Goal: Transaction & Acquisition: Purchase product/service

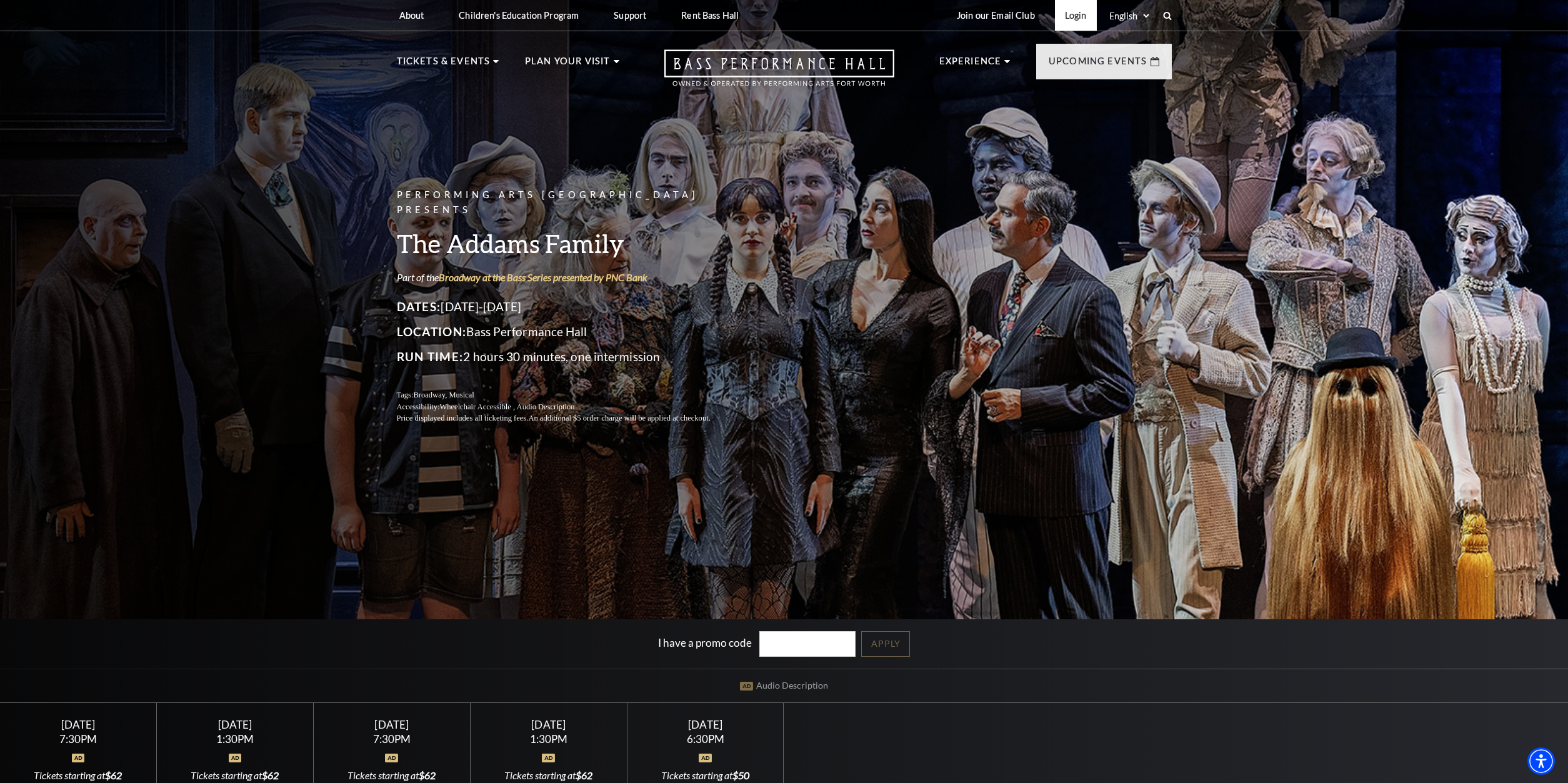
click at [1074, 15] on link "Login" at bounding box center [1076, 15] width 42 height 30
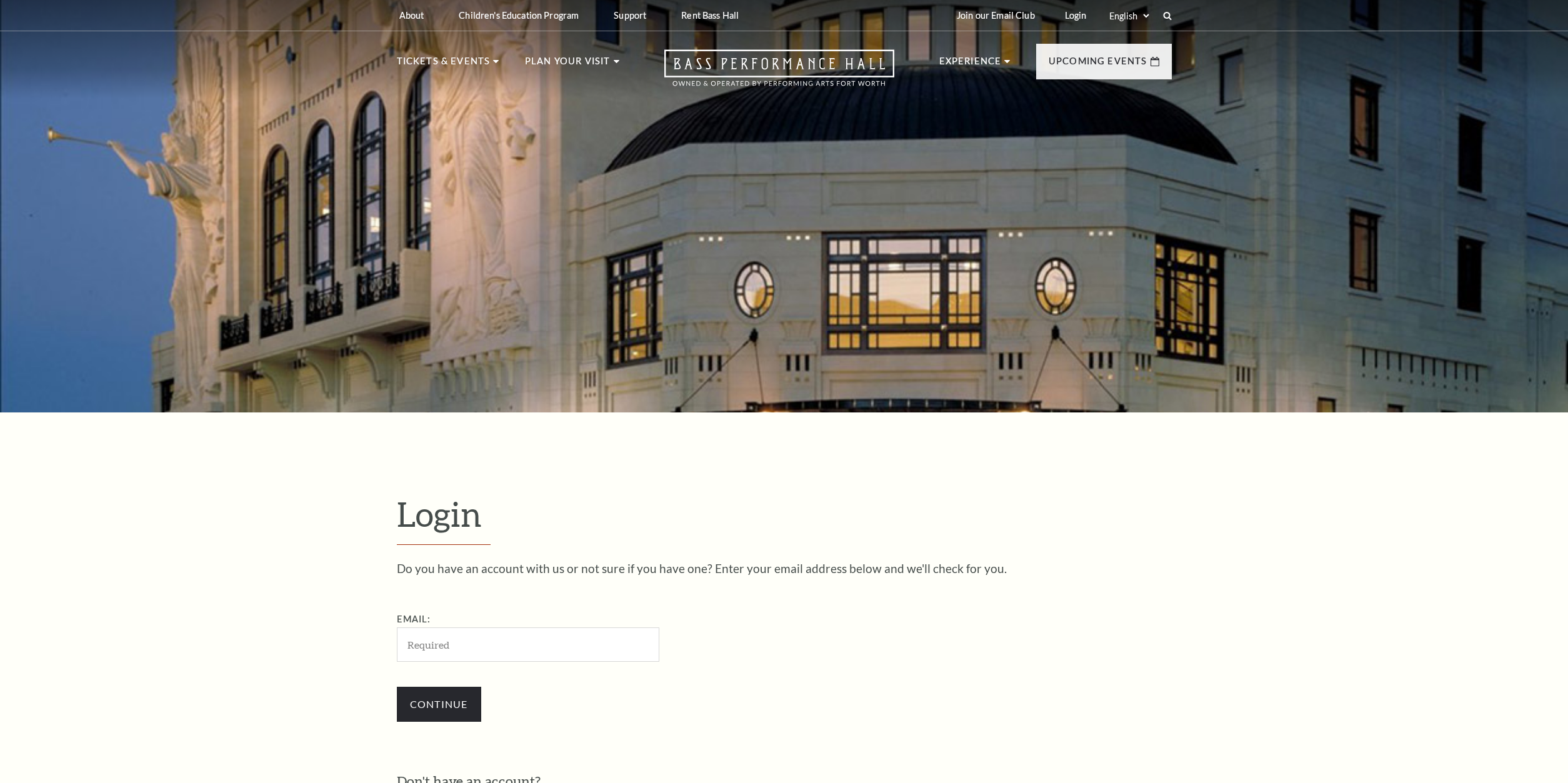
scroll to position [487, 0]
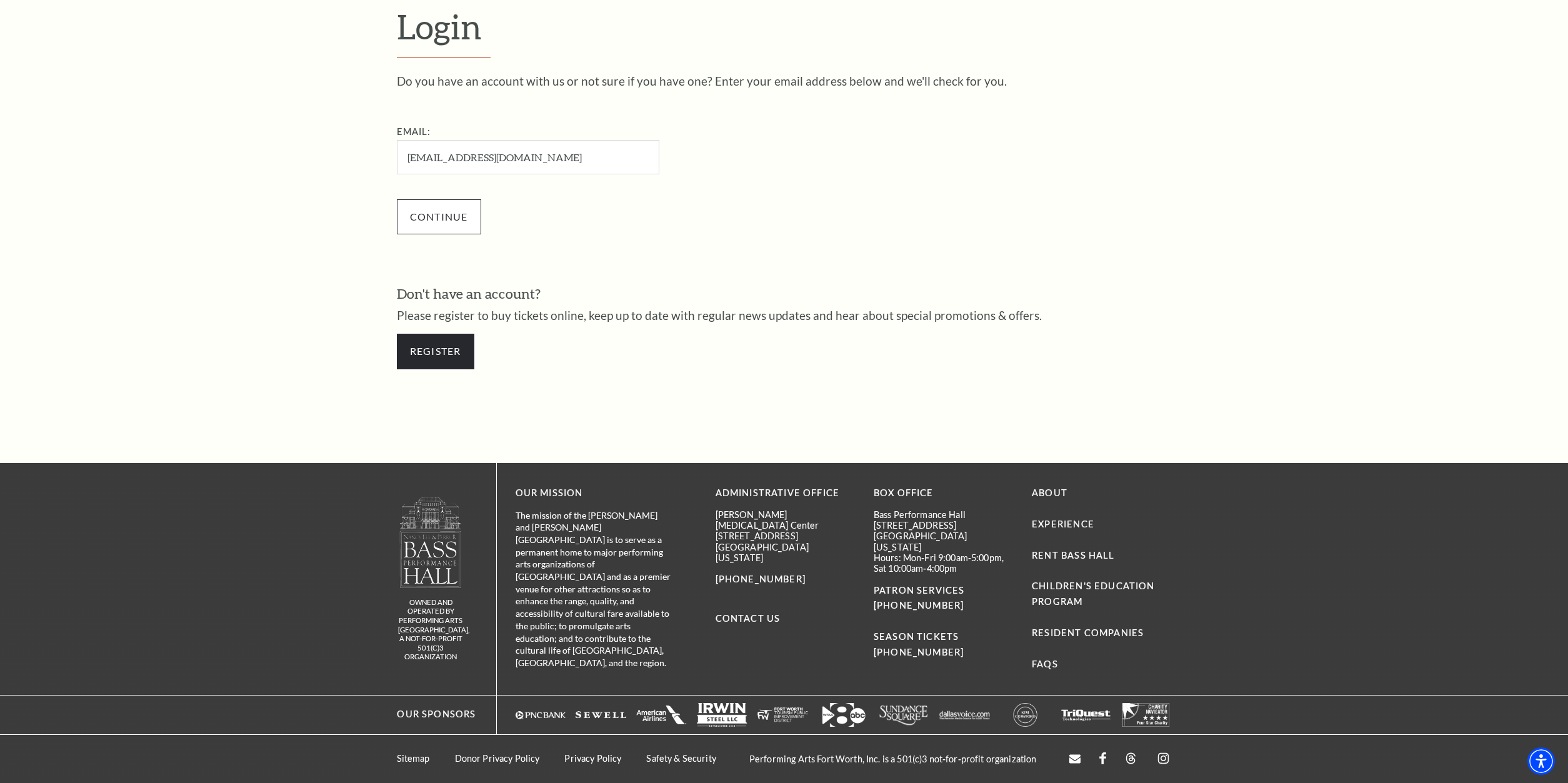
type input "dsimpson@texop.com"
click at [434, 213] on input "Continue" at bounding box center [438, 217] width 84 height 35
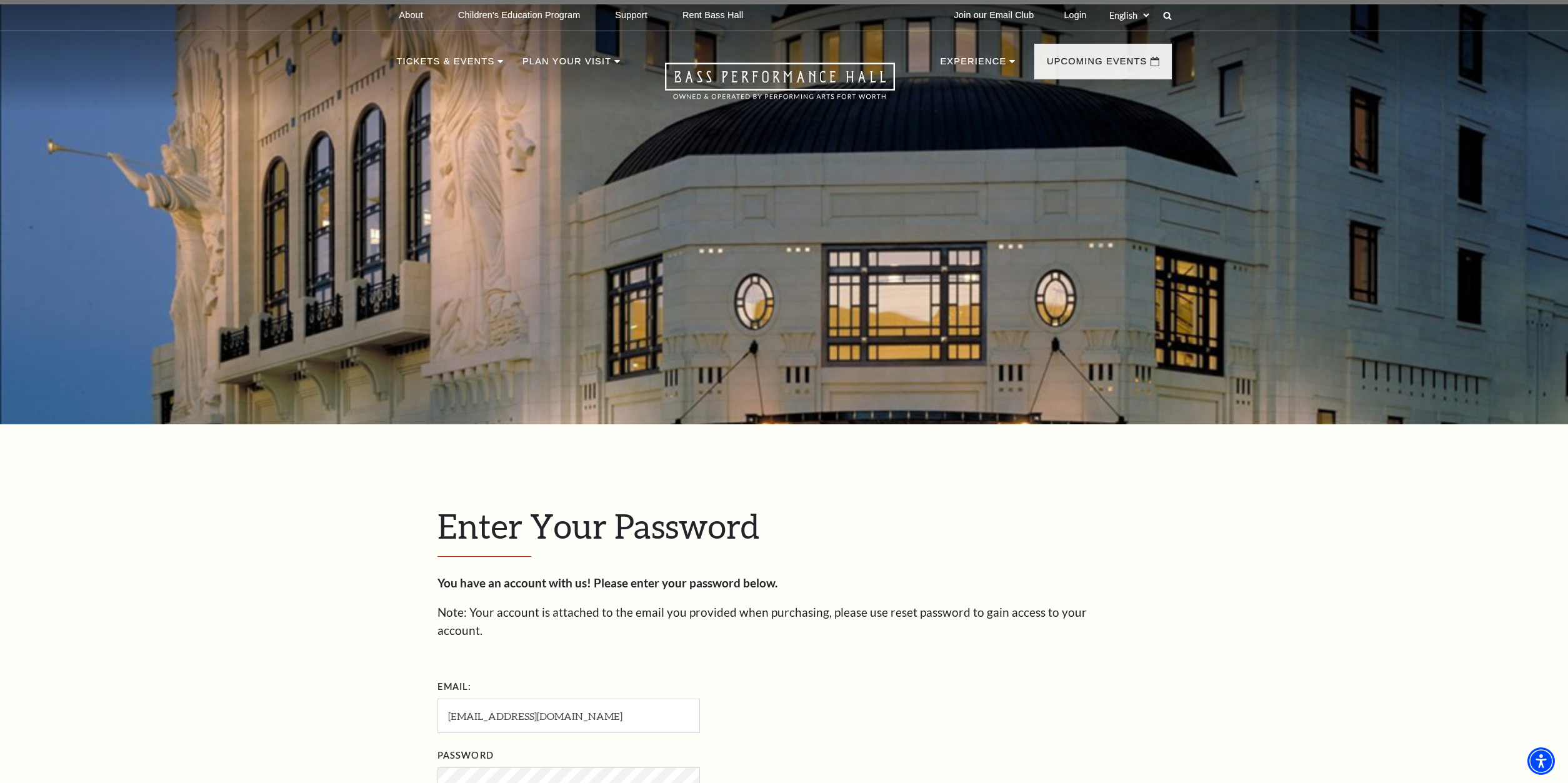
scroll to position [506, 0]
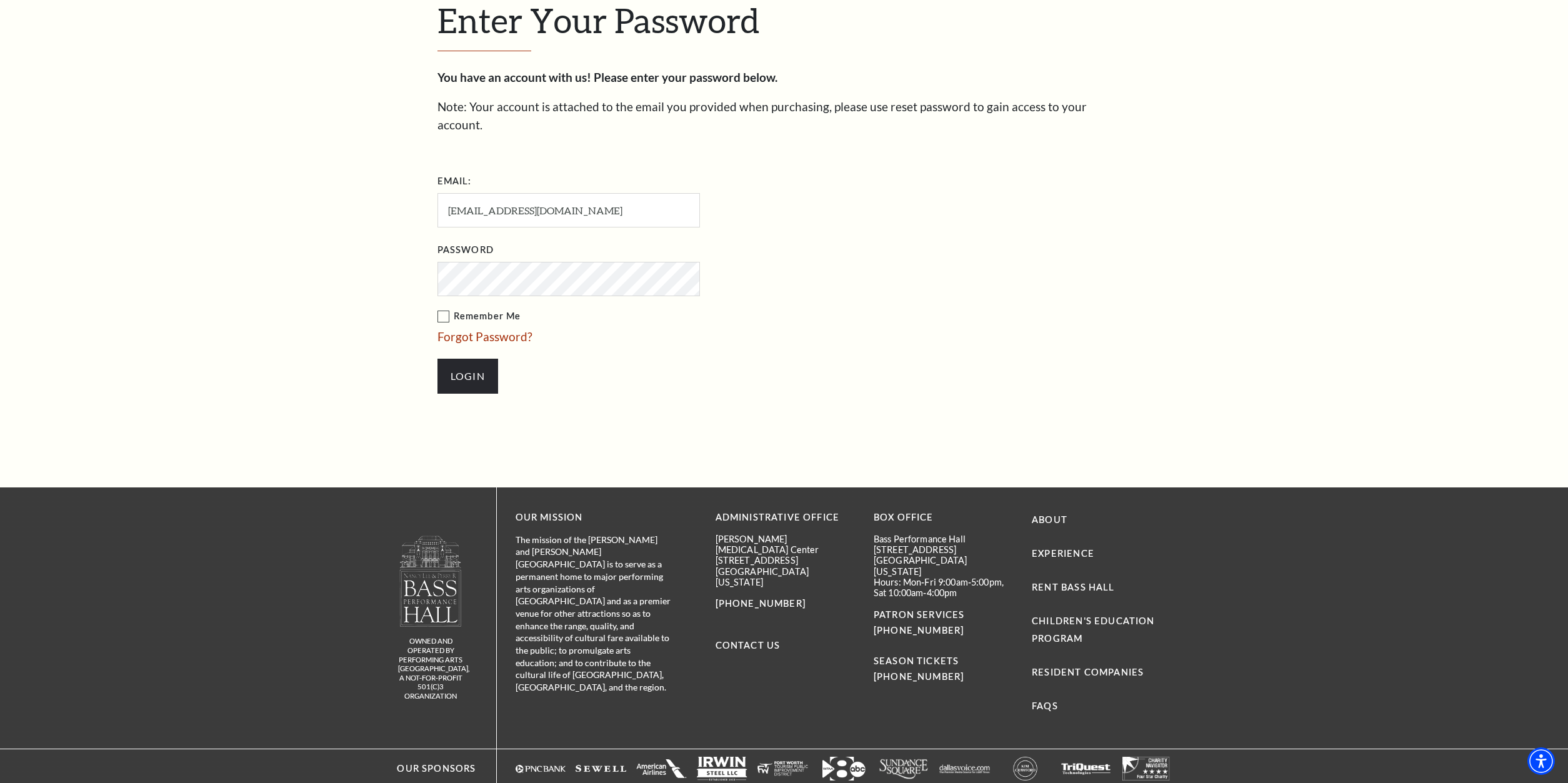
click at [437, 359] on input "Login" at bounding box center [467, 376] width 61 height 35
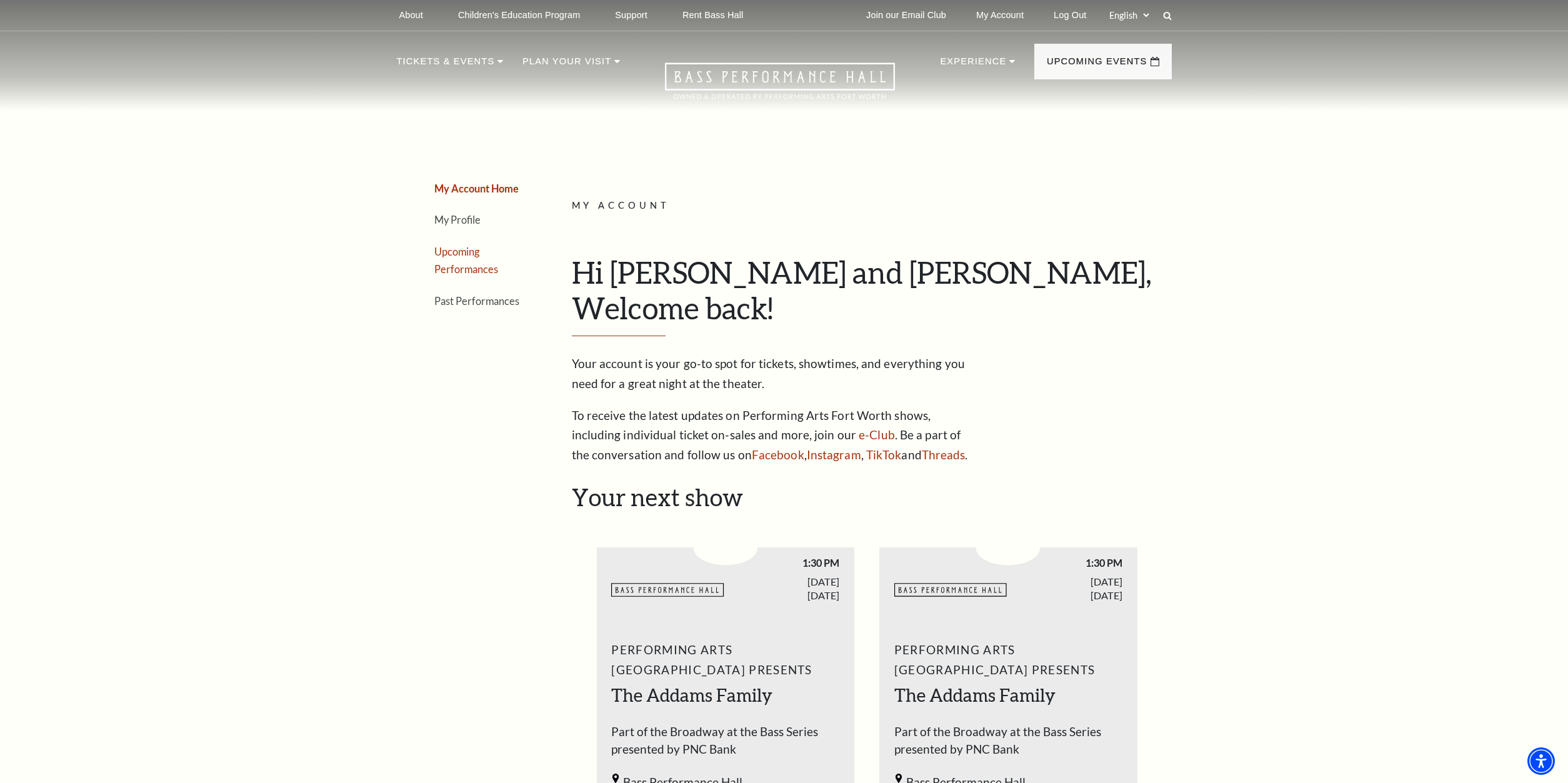
click at [458, 256] on link "Upcoming Performances" at bounding box center [466, 261] width 64 height 30
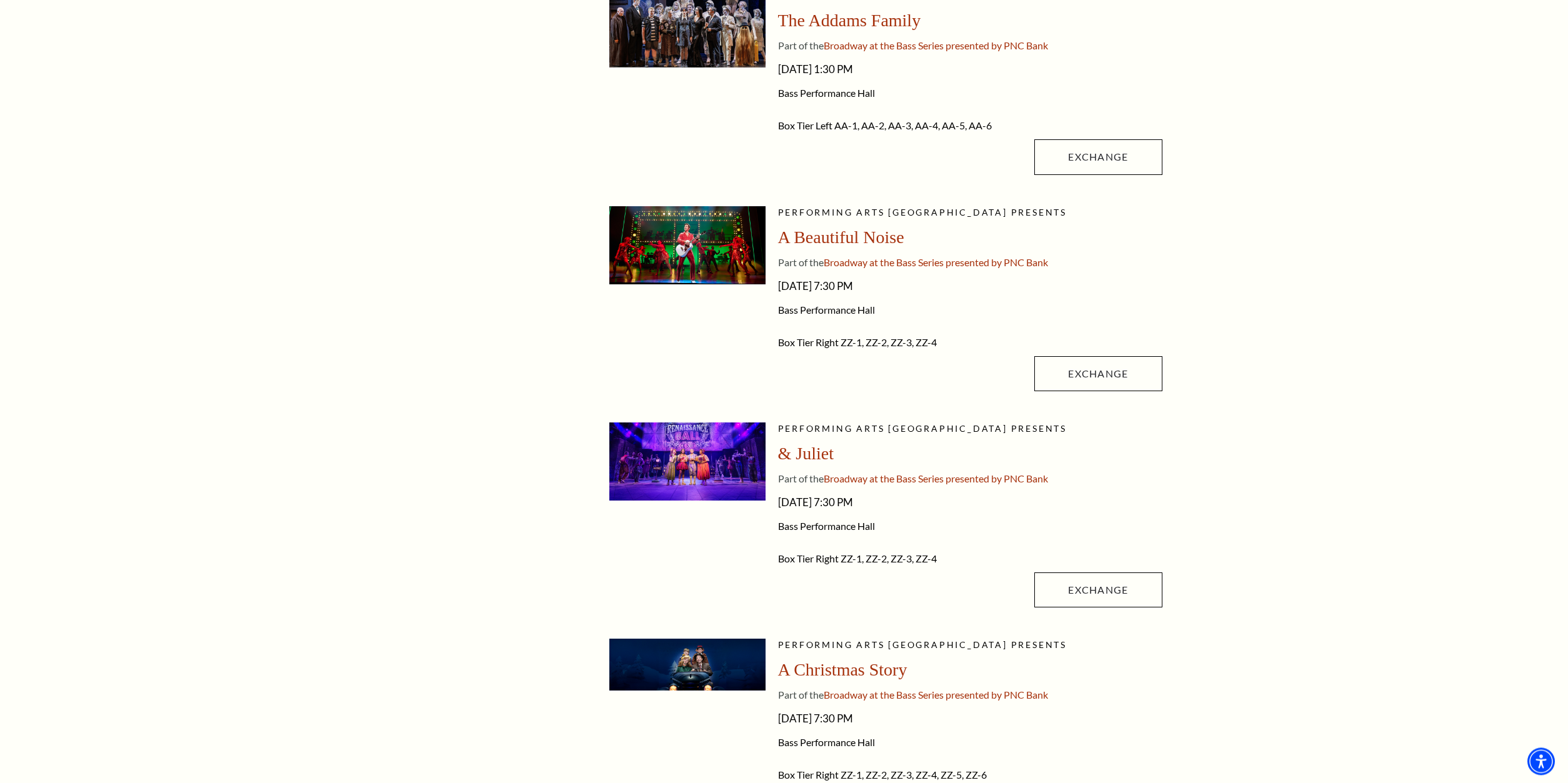
scroll to position [382, 0]
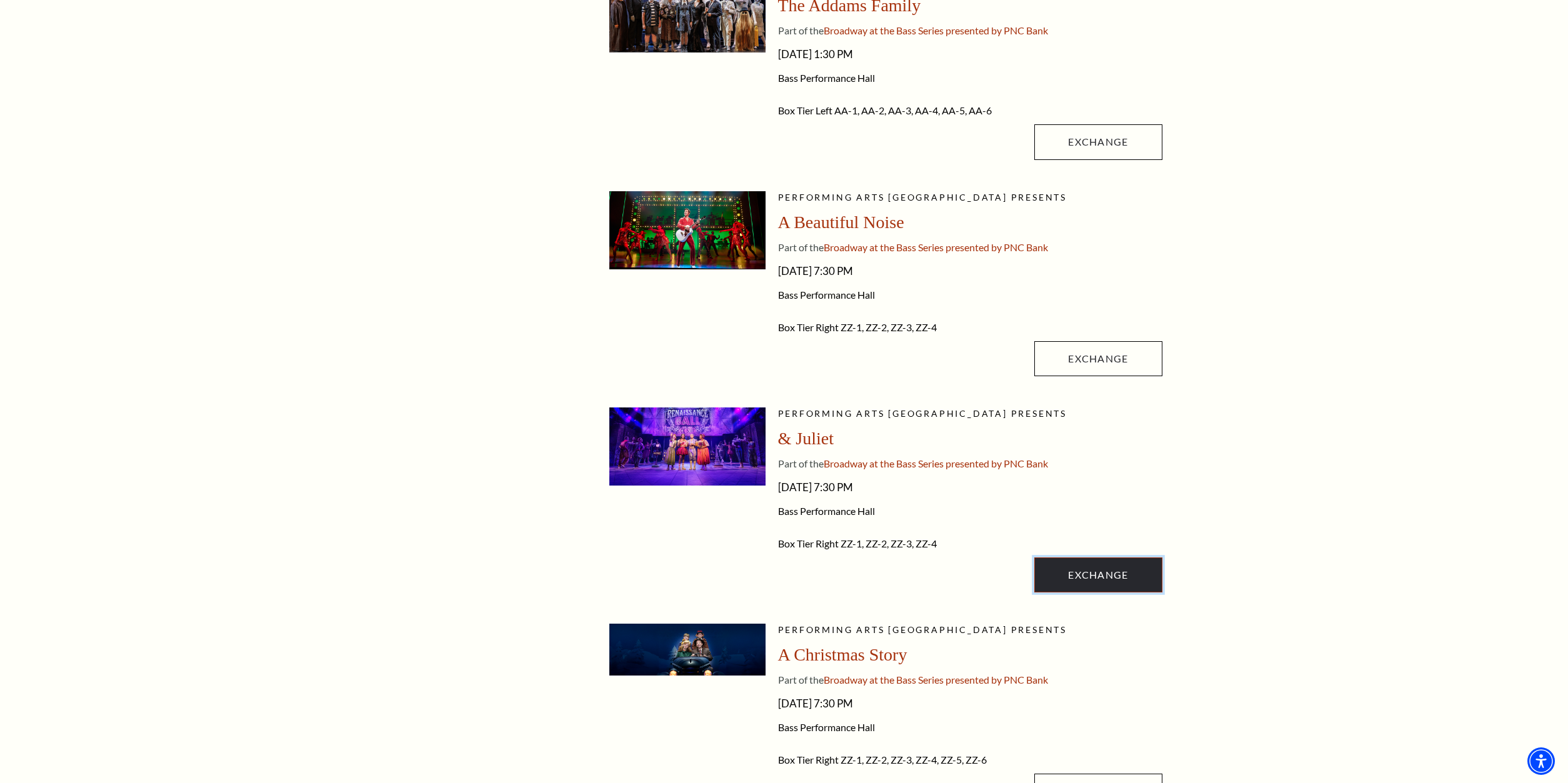
click at [1068, 582] on link "Exchange" at bounding box center [1098, 575] width 127 height 35
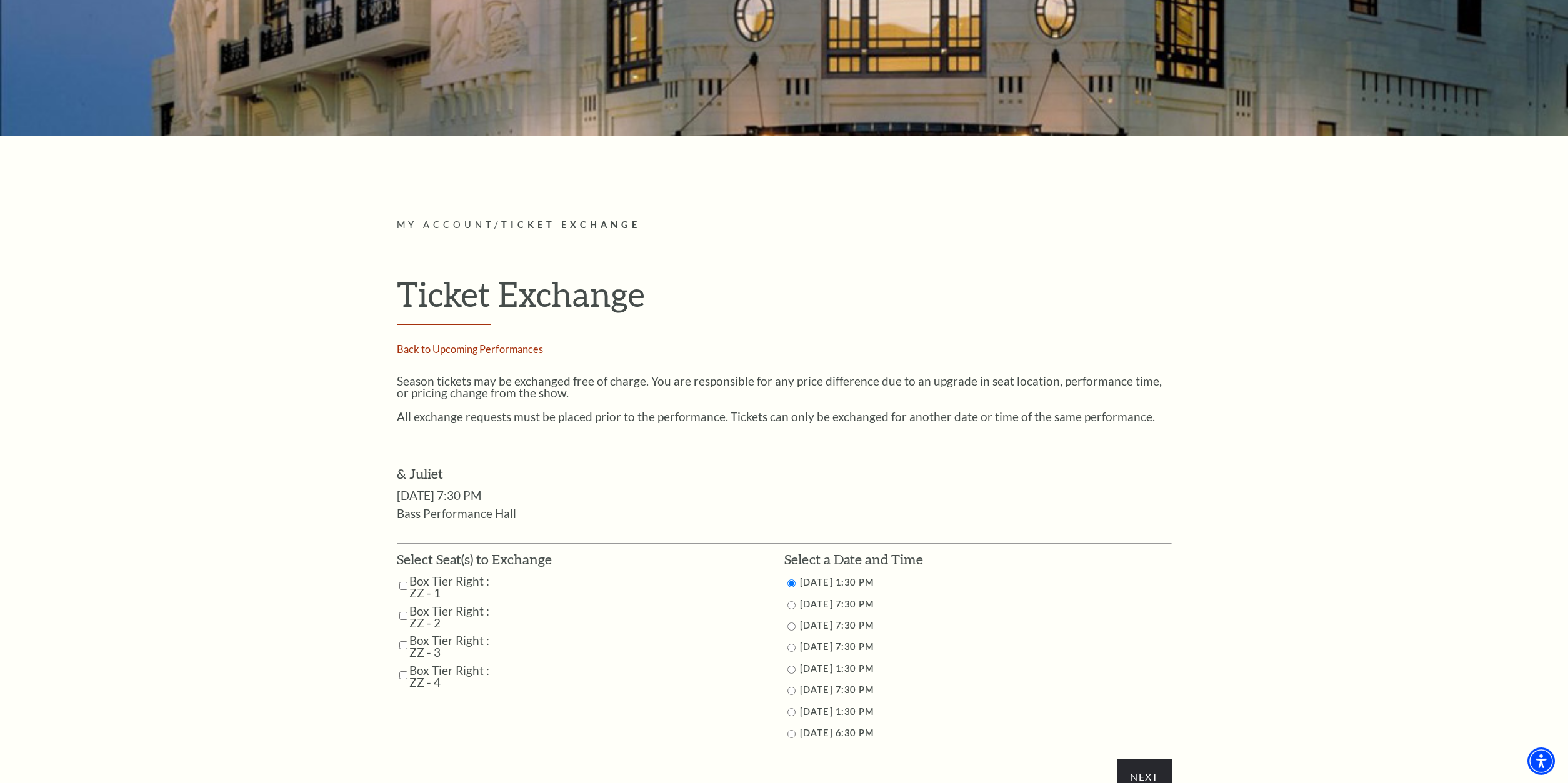
scroll to position [446, 0]
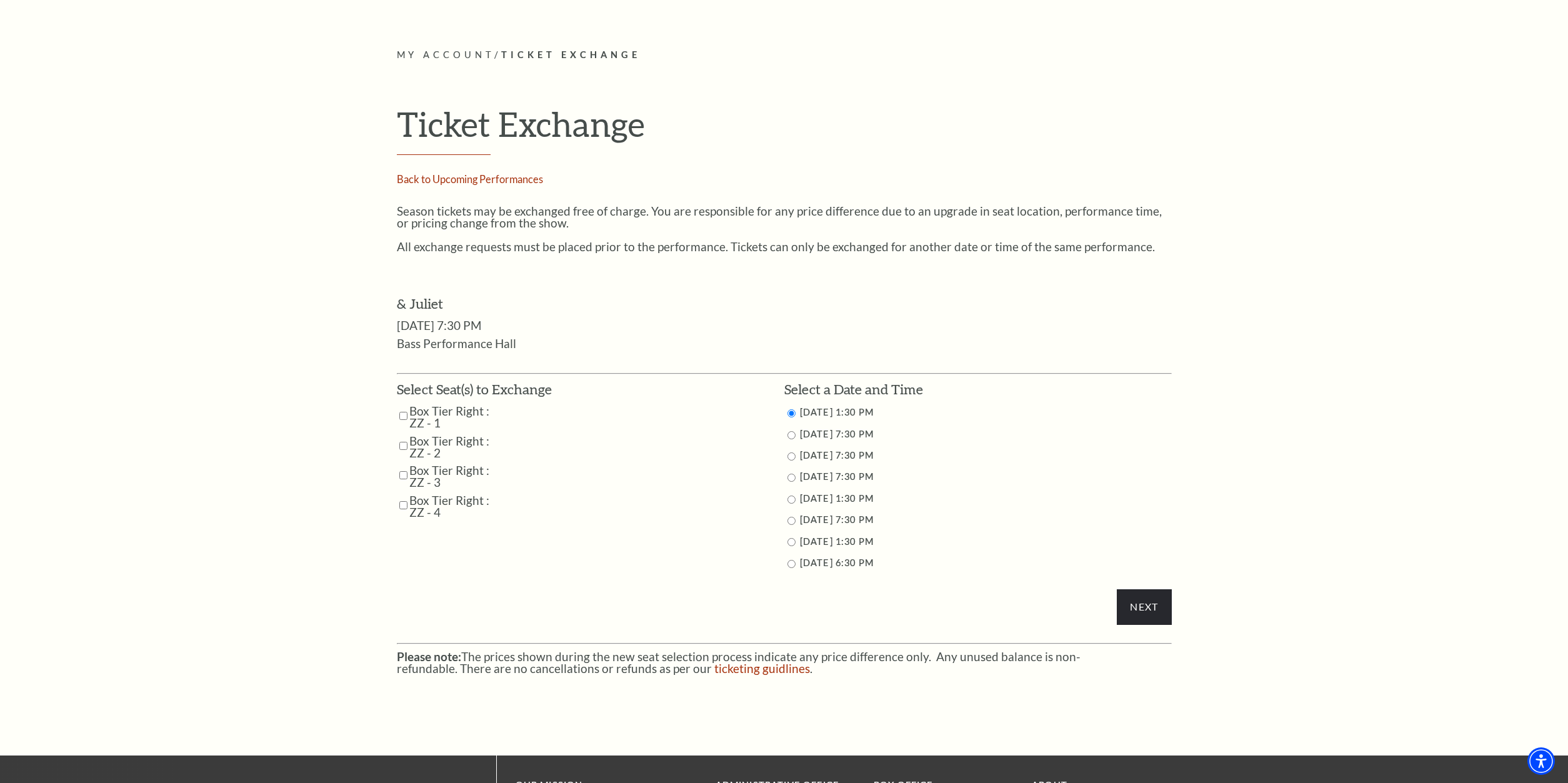
click at [403, 412] on input "Box Tier Right : ZZ - 1" at bounding box center [403, 415] width 8 height 22
checkbox input "true"
click at [407, 442] on input "Box Tier Right : ZZ - 2" at bounding box center [403, 446] width 8 height 22
checkbox input "true"
click at [403, 475] on input "Box Tier Right : ZZ - 3" at bounding box center [403, 475] width 8 height 22
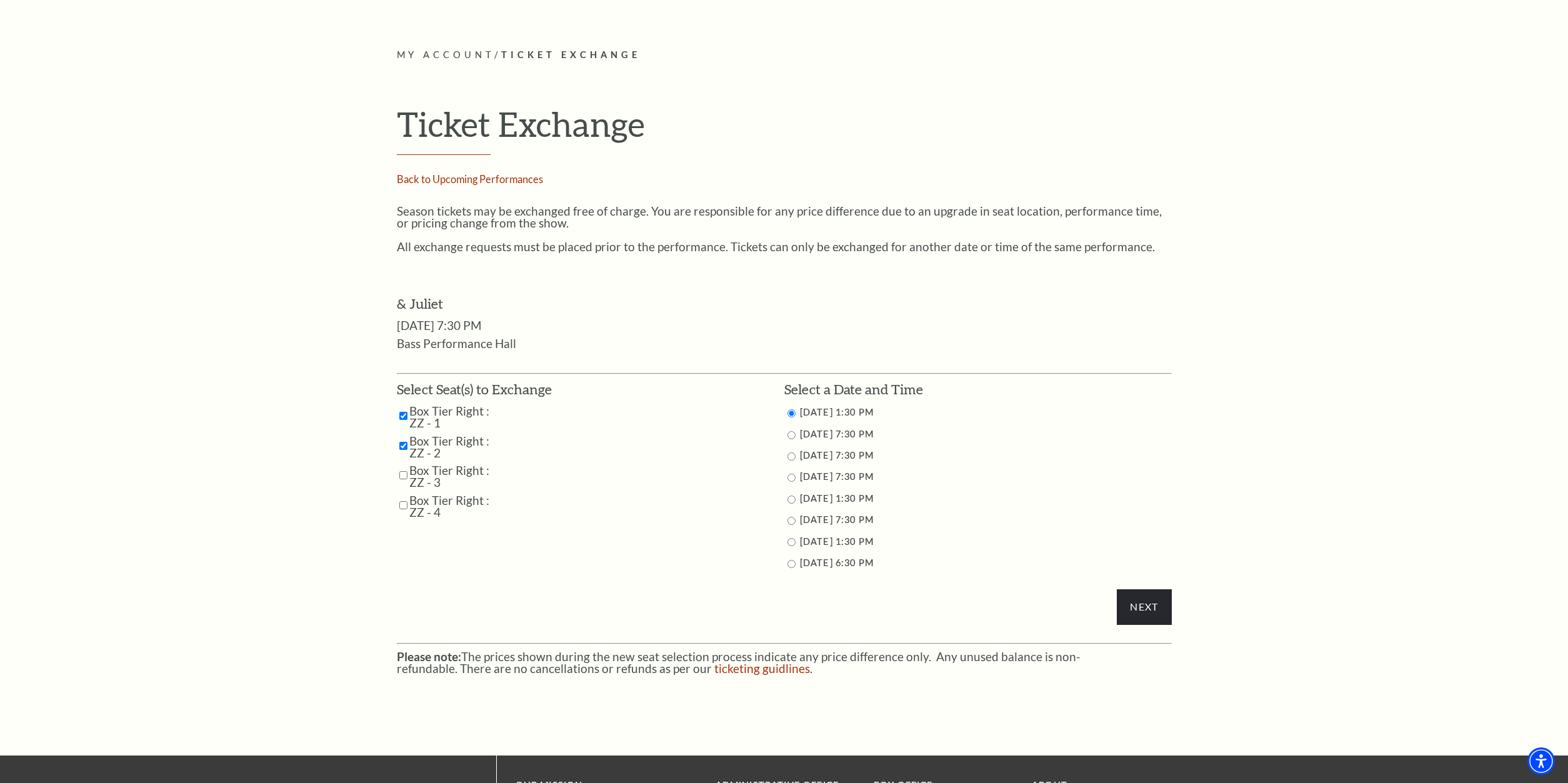
checkbox input "true"
click at [401, 501] on input "Box Tier Right : ZZ - 4" at bounding box center [403, 505] width 8 height 22
checkbox input "true"
click at [793, 434] on input "11/12/2025 7:30 PM" at bounding box center [791, 435] width 8 height 8
radio input "true"
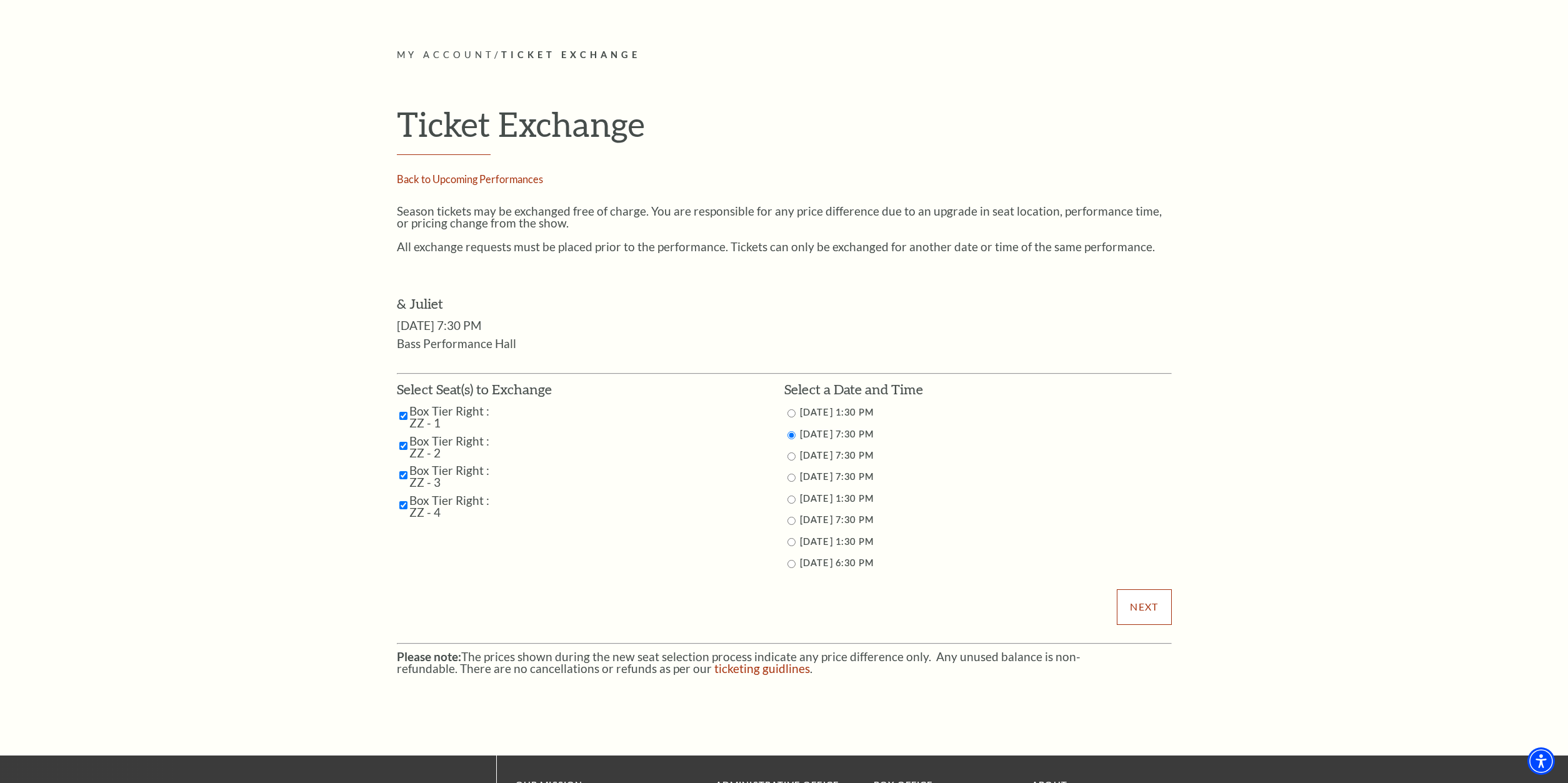
click at [1156, 610] on input "Next" at bounding box center [1144, 607] width 55 height 35
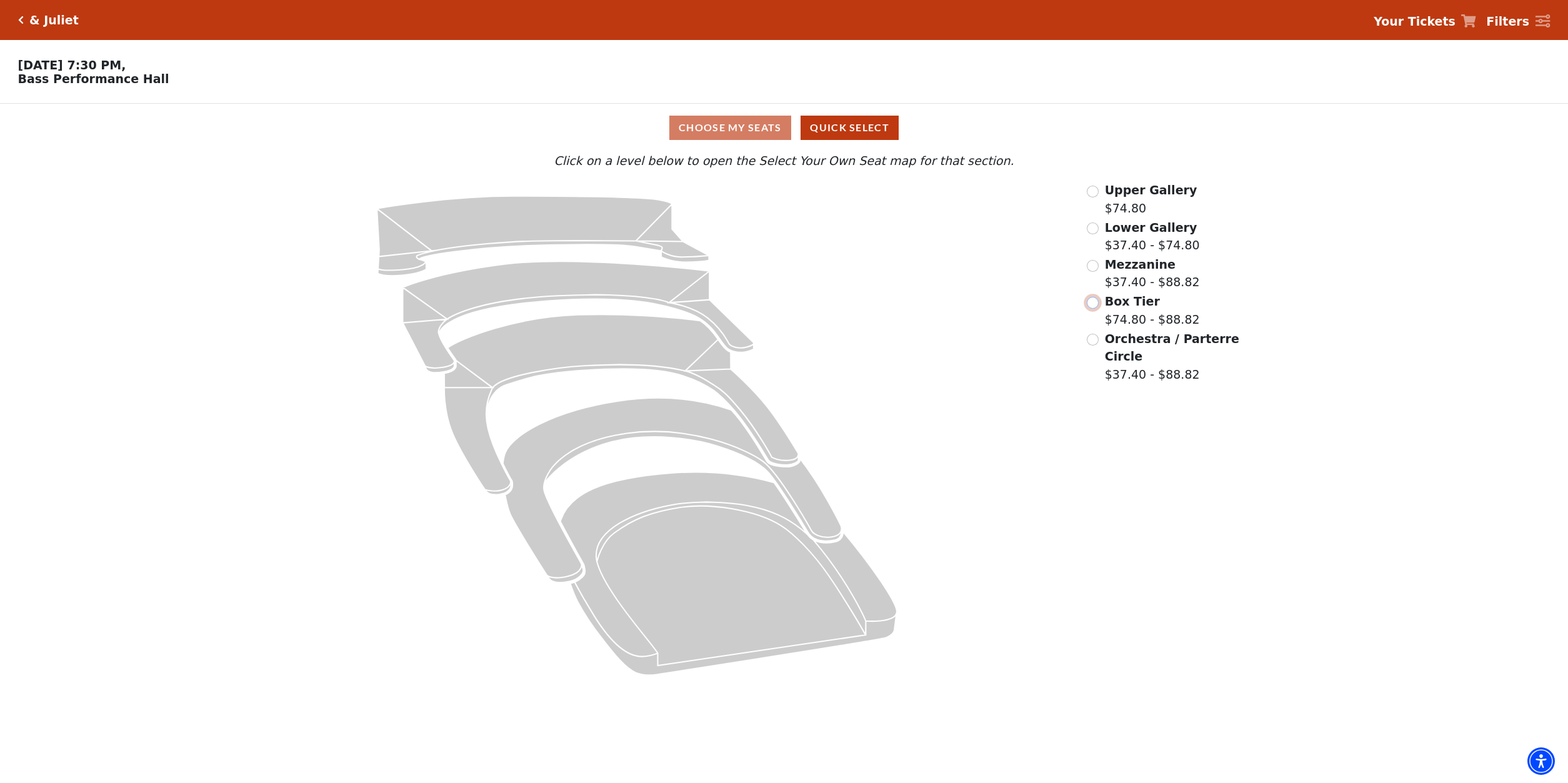
click at [1095, 308] on input "Box Tier$74.80 - $88.82\a" at bounding box center [1093, 303] width 12 height 12
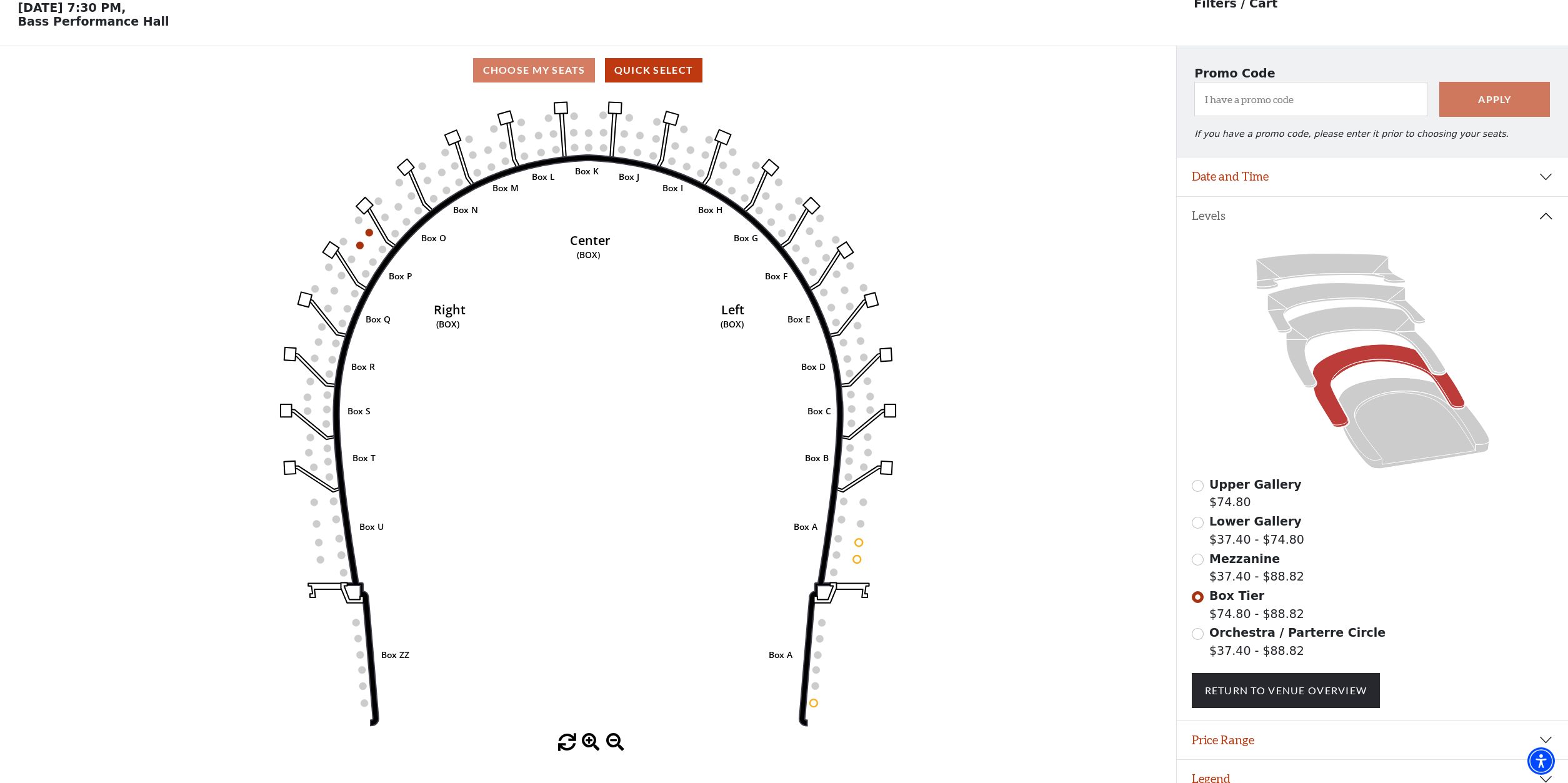
scroll to position [58, 0]
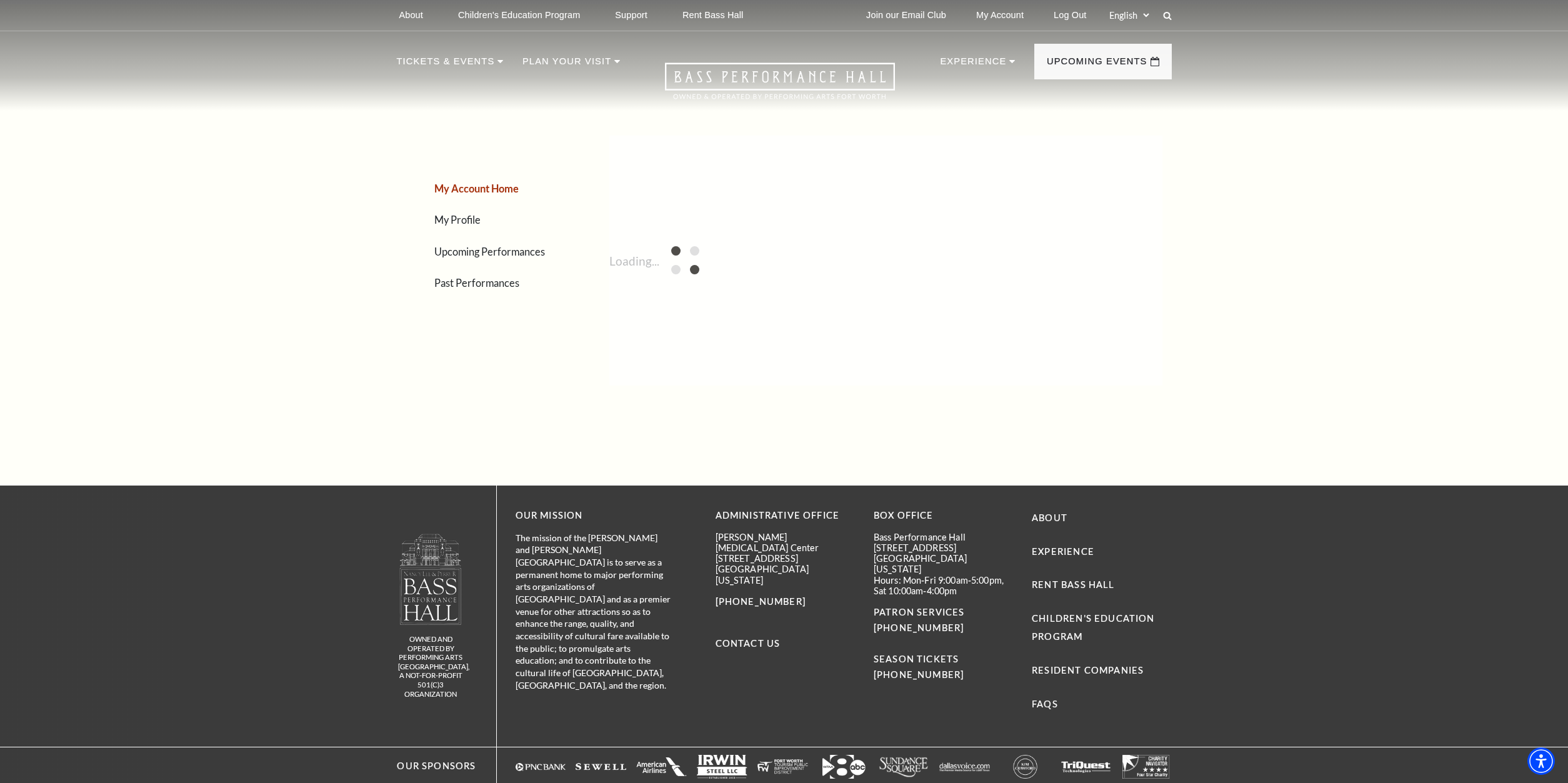
scroll to position [64, 0]
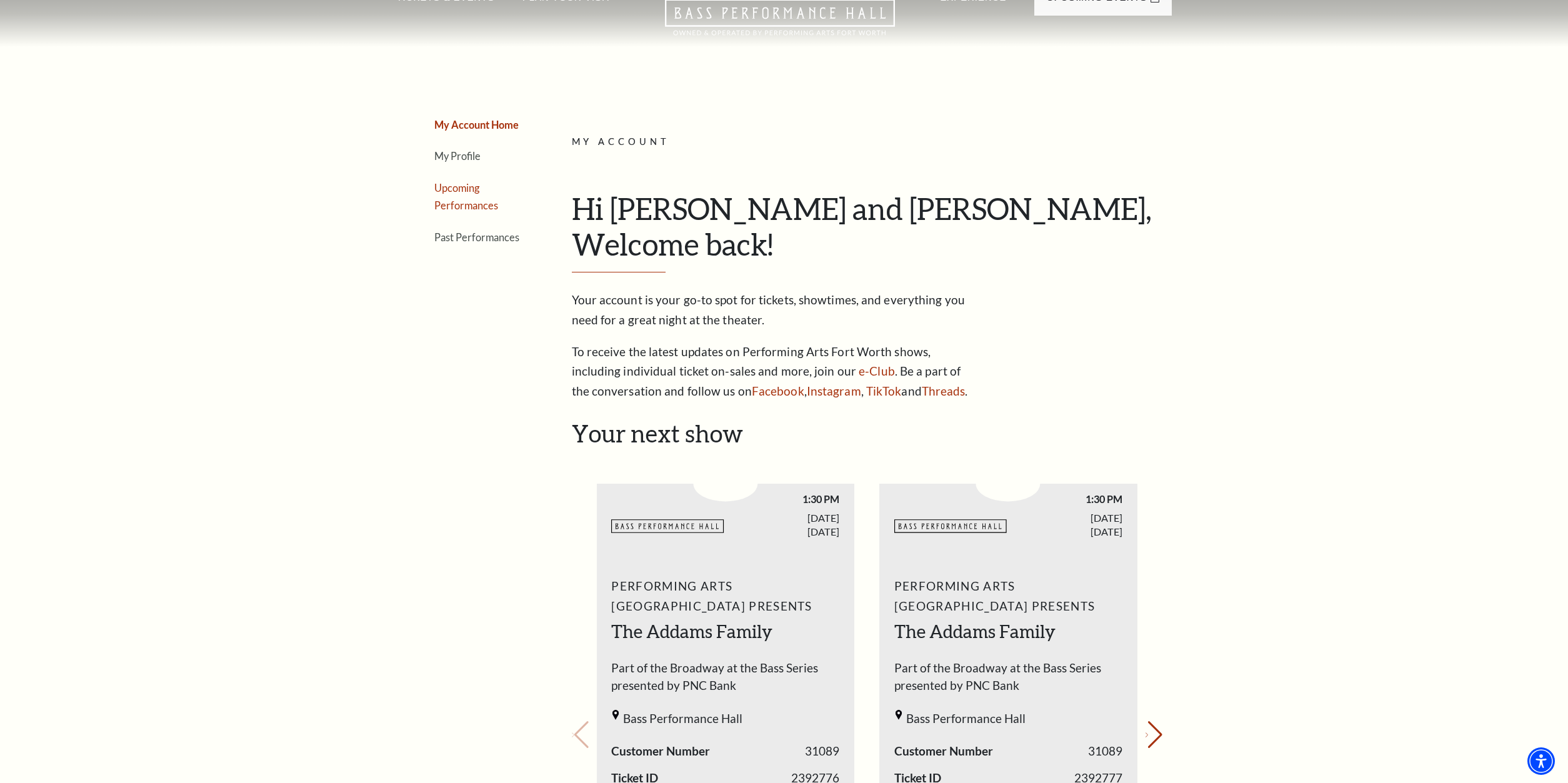
click at [479, 204] on link "Upcoming Performances" at bounding box center [466, 197] width 64 height 30
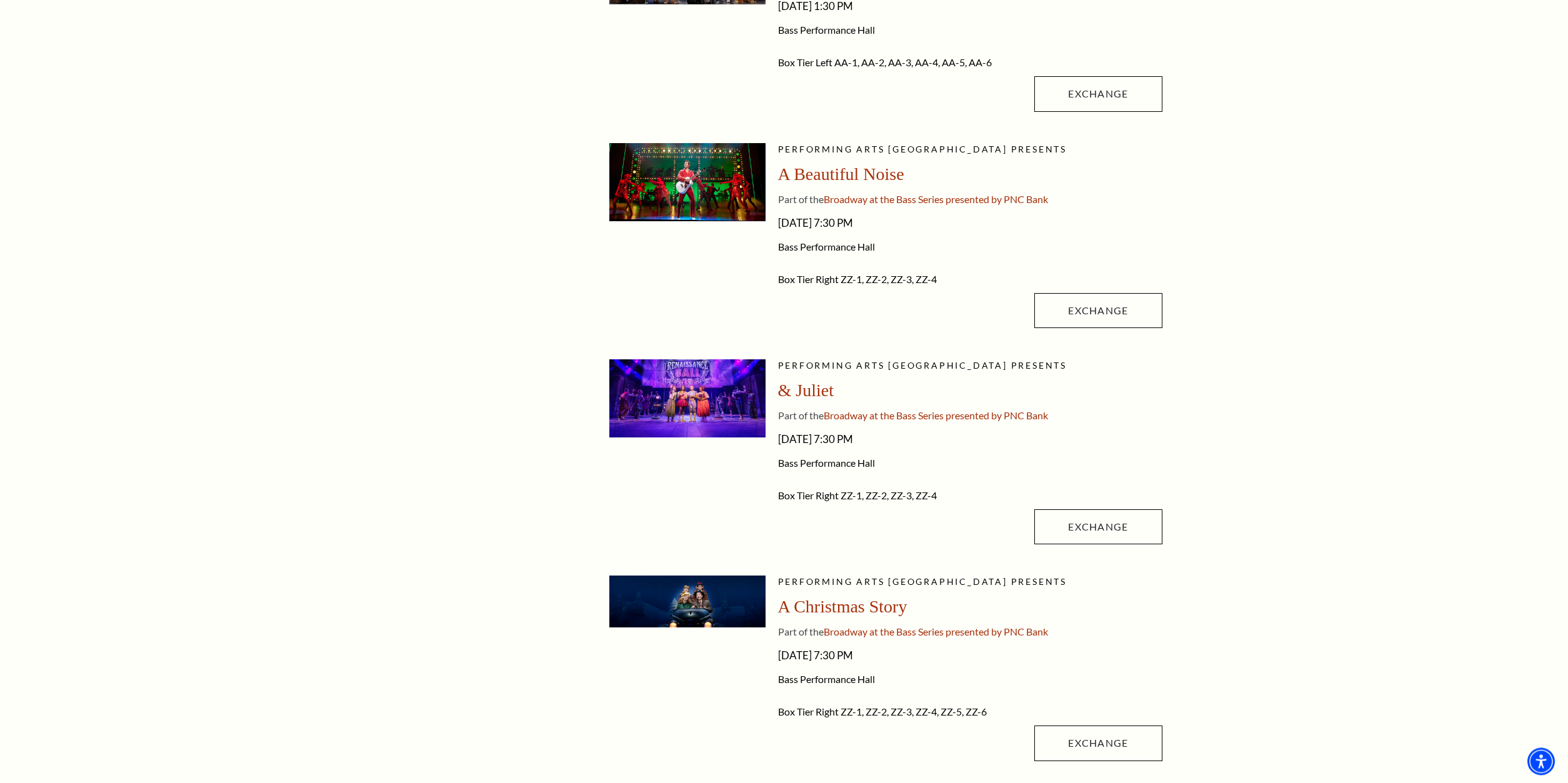
scroll to position [510, 0]
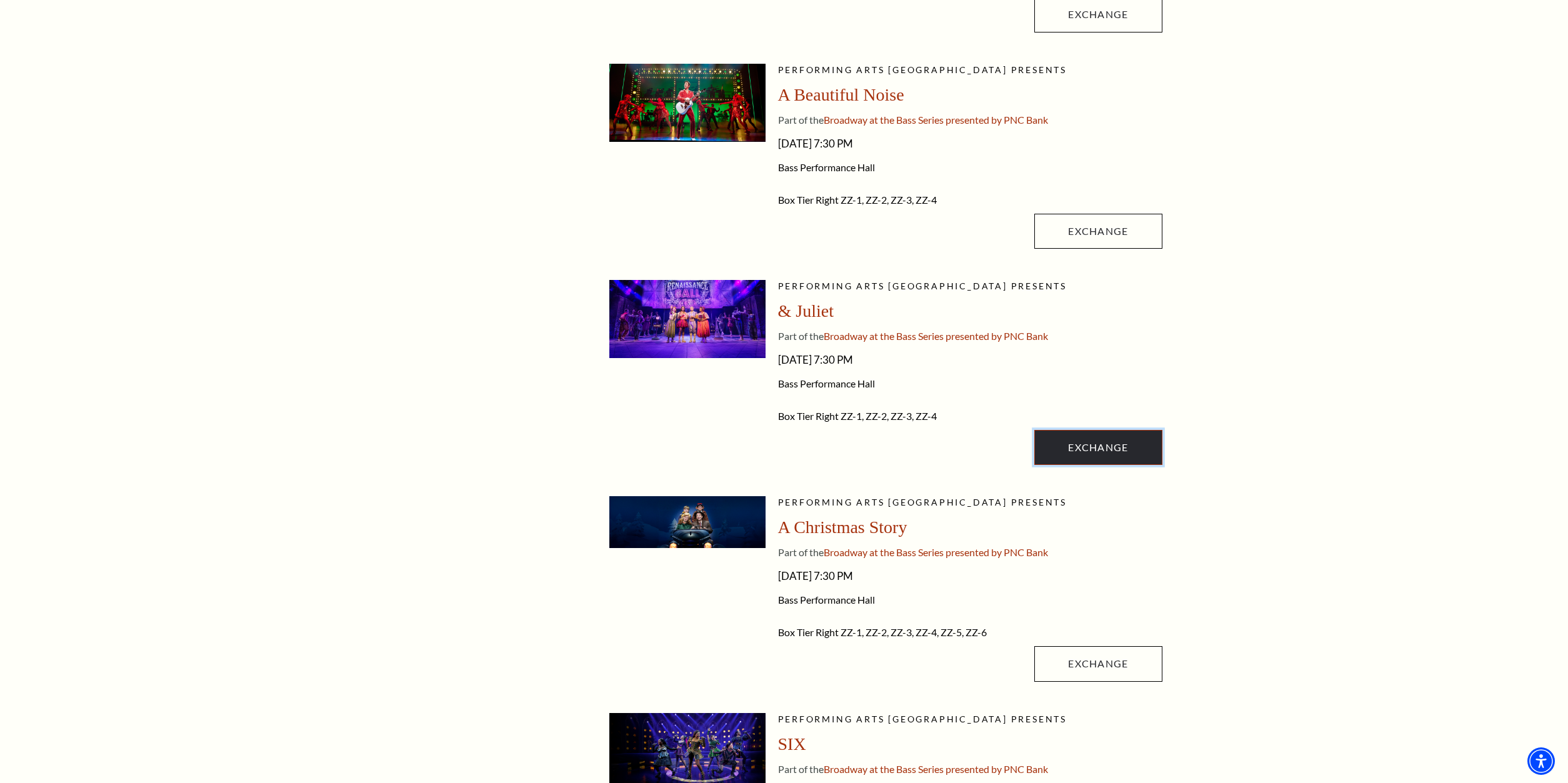
click at [1120, 454] on link "Exchange" at bounding box center [1098, 447] width 127 height 35
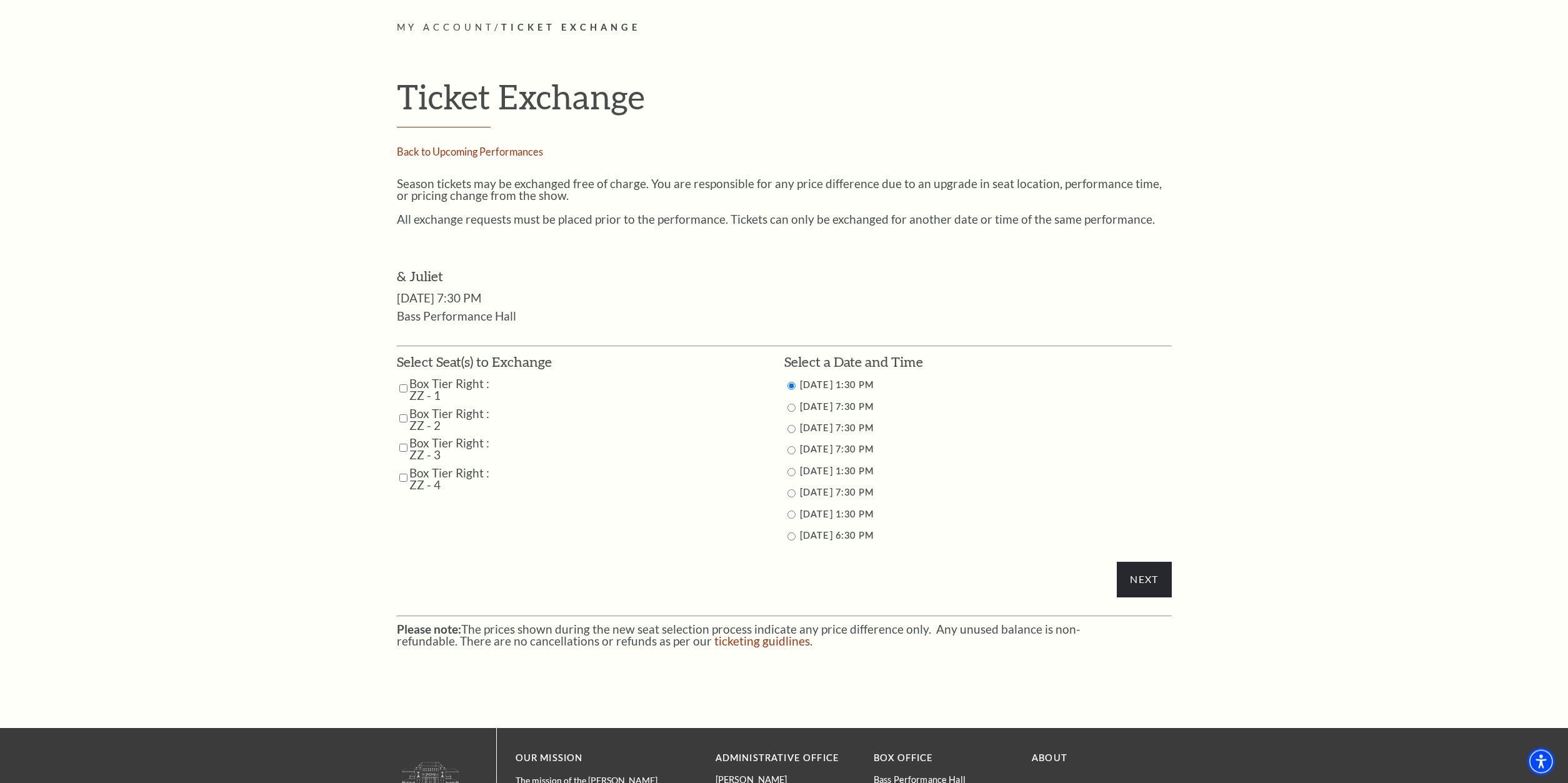
scroll to position [510, 0]
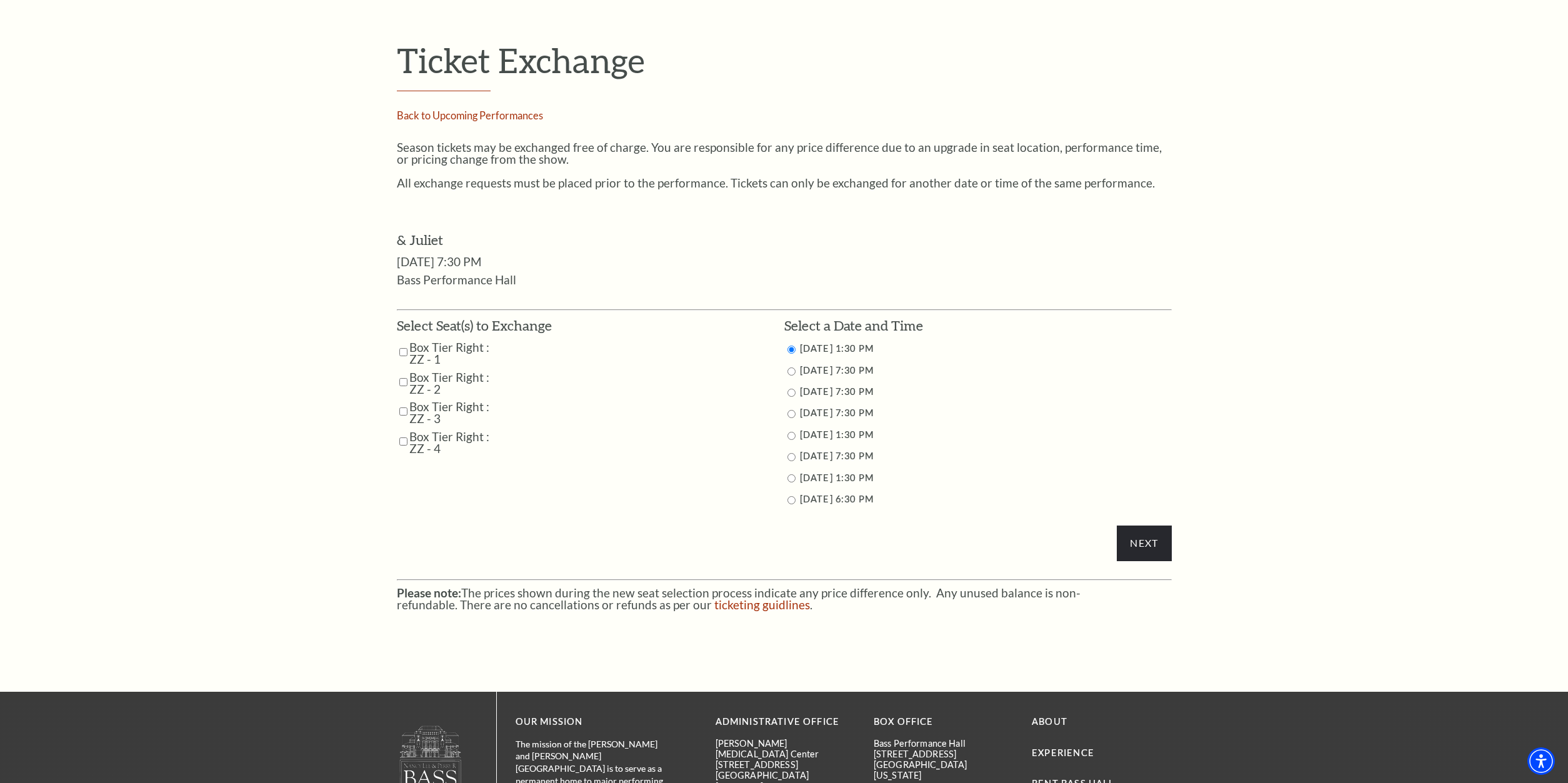
click at [404, 441] on input "Box Tier Right : ZZ - 4" at bounding box center [403, 441] width 8 height 22
checkbox input "true"
click at [410, 411] on td "Box Tier Right : ZZ - 3" at bounding box center [474, 412] width 155 height 24
click at [404, 380] on input "Box Tier Right : ZZ - 2" at bounding box center [403, 382] width 8 height 22
checkbox input "true"
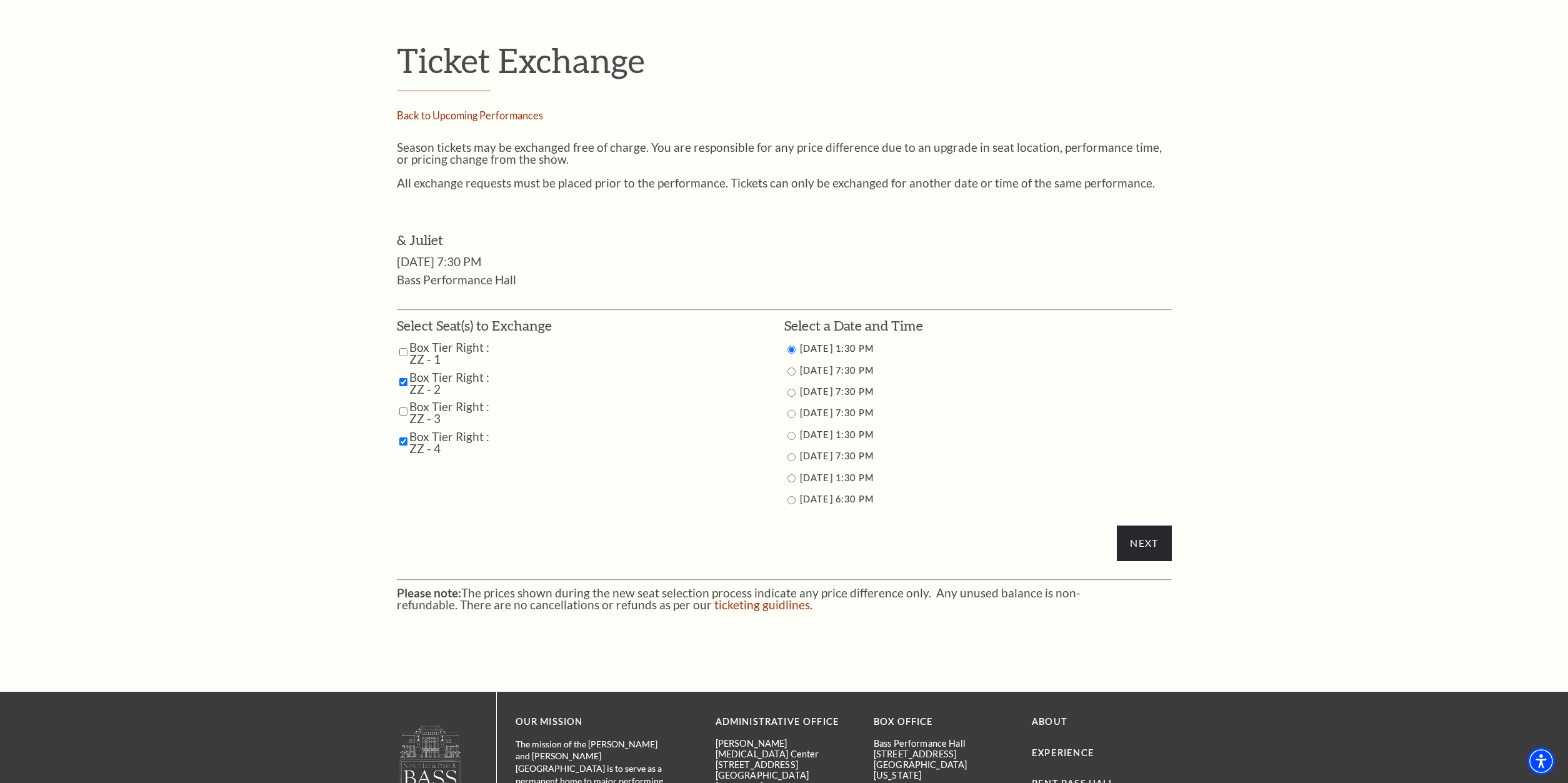
click at [406, 350] on input "Box Tier Right : ZZ - 1" at bounding box center [403, 352] width 8 height 22
checkbox input "true"
click at [402, 412] on input "Box Tier Right : ZZ - 3" at bounding box center [403, 411] width 8 height 22
checkbox input "true"
click at [861, 393] on label "11/13/2025 7:30 PM" at bounding box center [837, 391] width 73 height 11
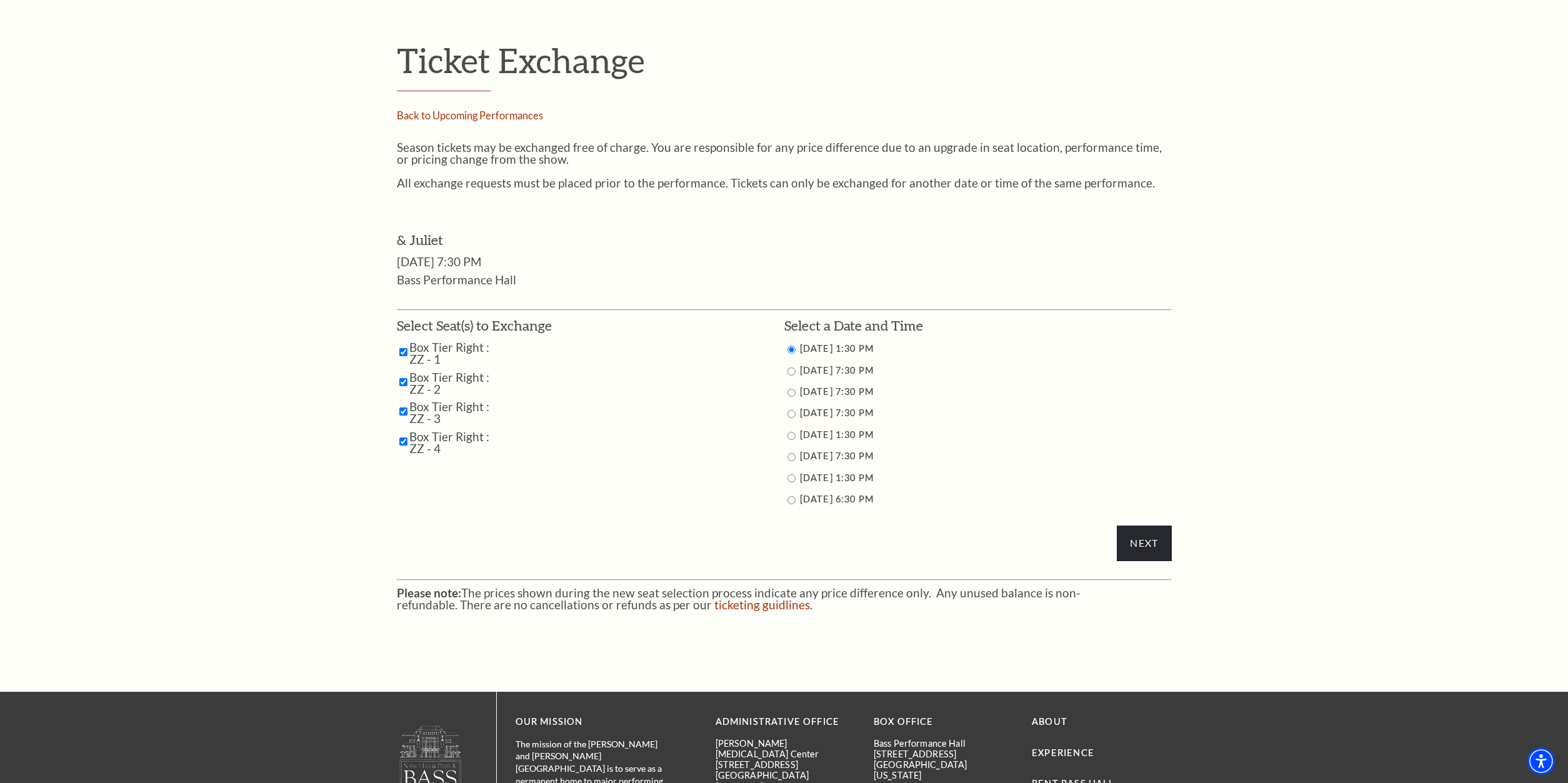
click at [779, 391] on li "Select Seat(s) to Exchange Box Tier Right : ZZ - 1 Box Tier Right : ZZ - 2" at bounding box center [590, 393] width 387 height 156
click at [790, 392] on input "11/13/2025 7:30 PM" at bounding box center [791, 393] width 8 height 8
radio input "true"
click at [1152, 549] on input "Next" at bounding box center [1144, 543] width 55 height 35
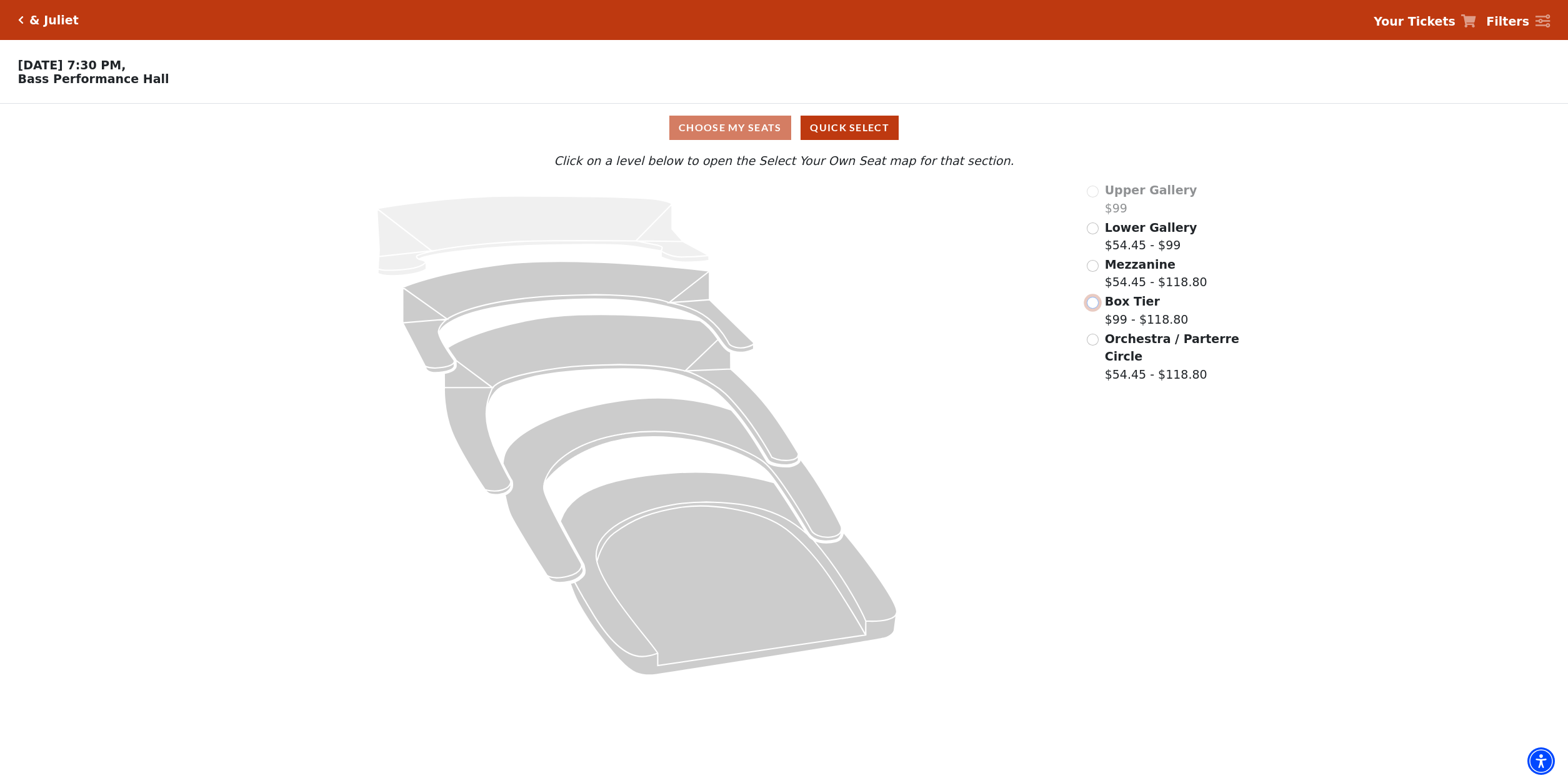
click at [1090, 308] on input "Box Tier$99 - $118.80\a" at bounding box center [1093, 303] width 12 height 12
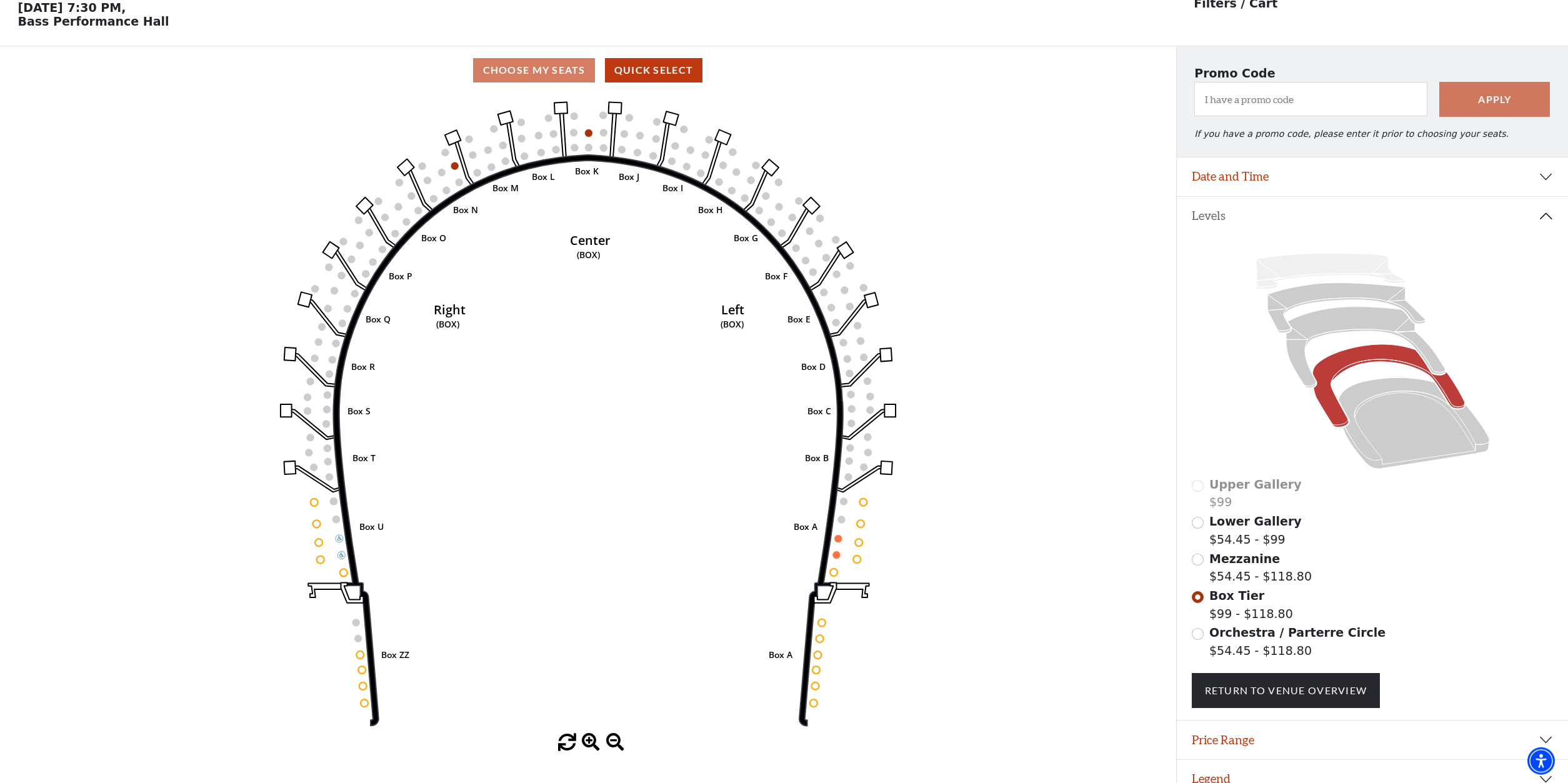
scroll to position [58, 0]
click at [822, 625] on circle at bounding box center [822, 621] width 7 height 7
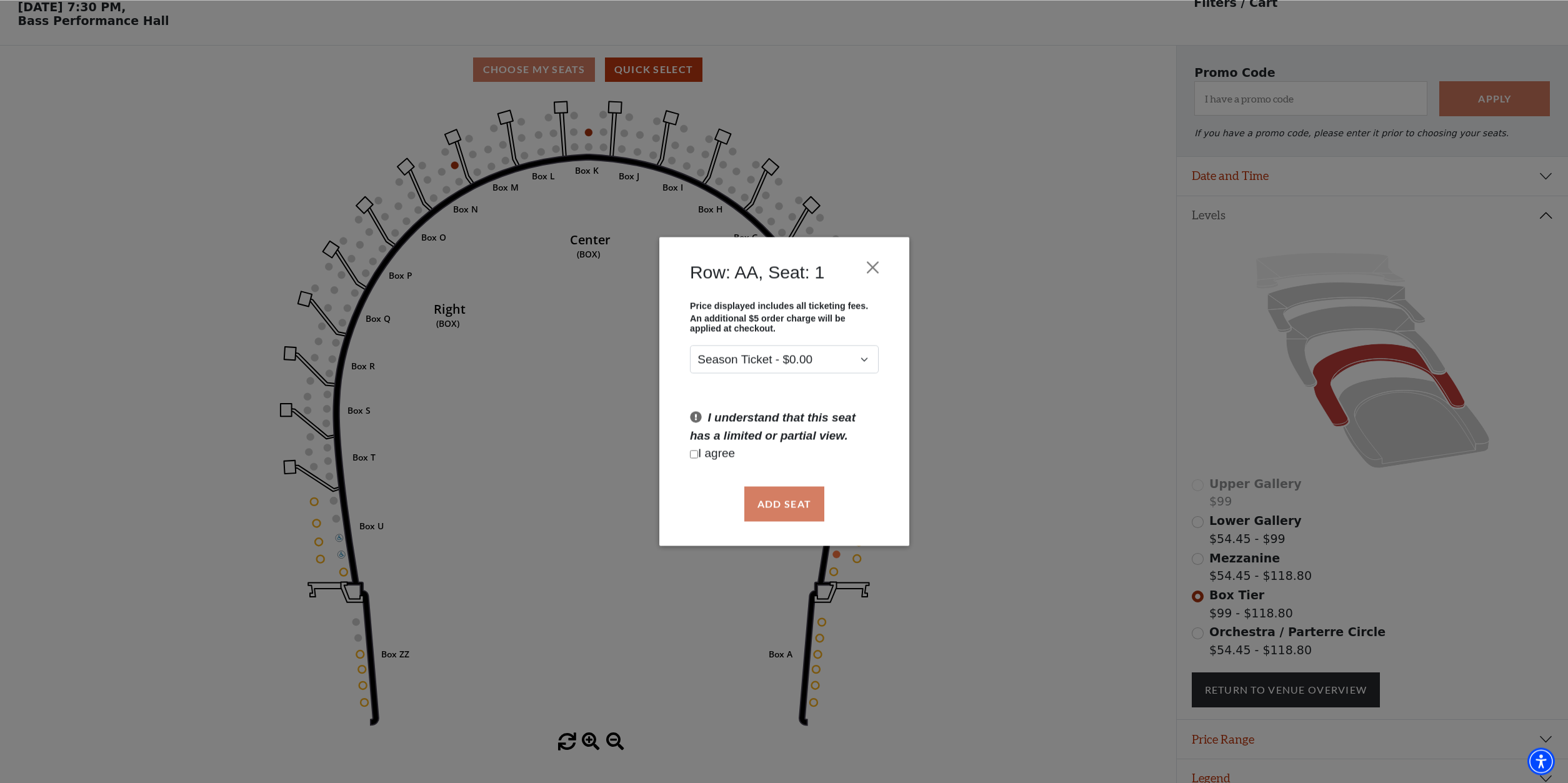
click at [694, 455] on input "Checkbox field" at bounding box center [694, 454] width 8 height 8
checkbox input "true"
click at [755, 490] on button "Add Seat" at bounding box center [783, 504] width 80 height 35
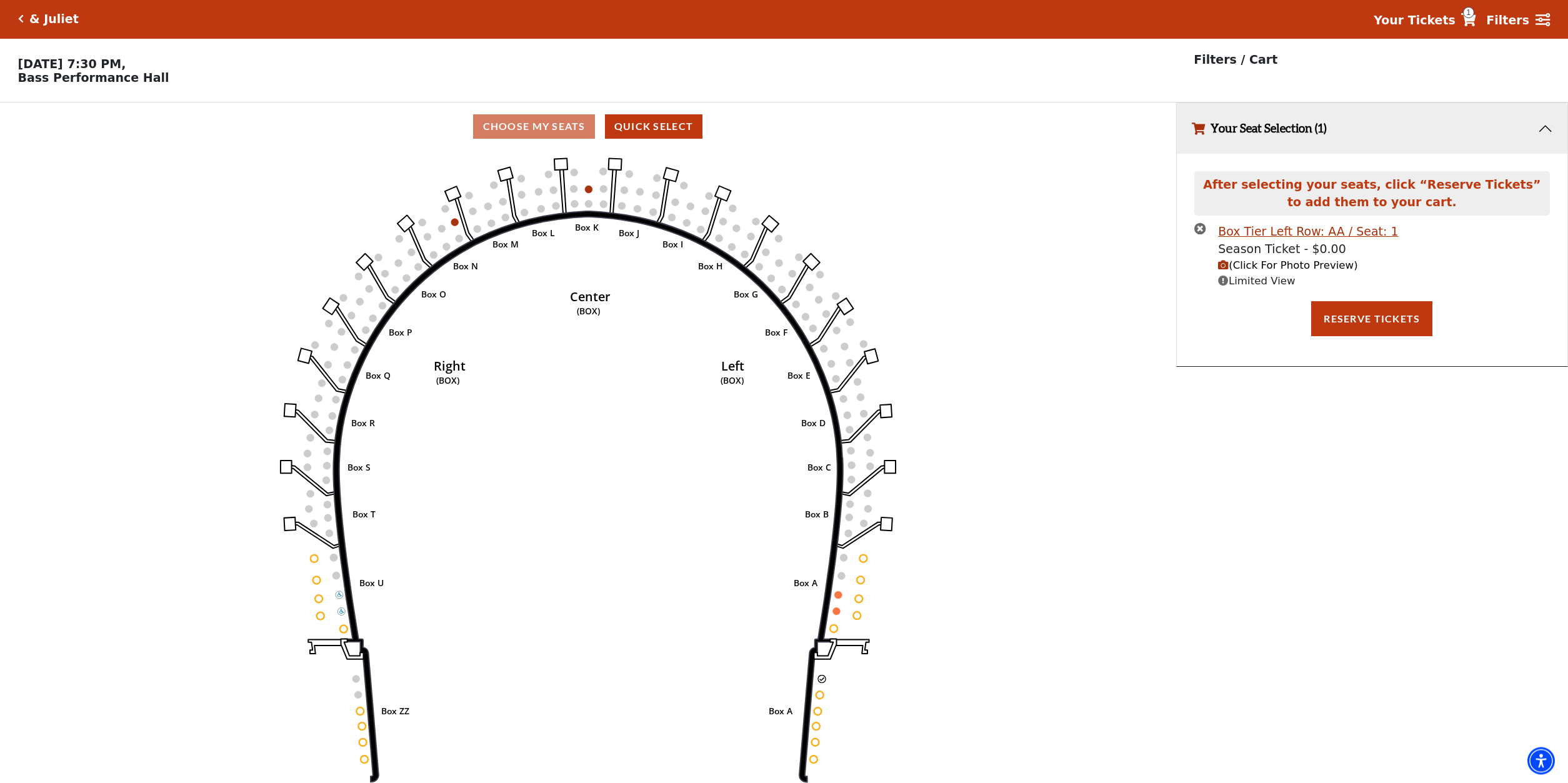
scroll to position [0, 0]
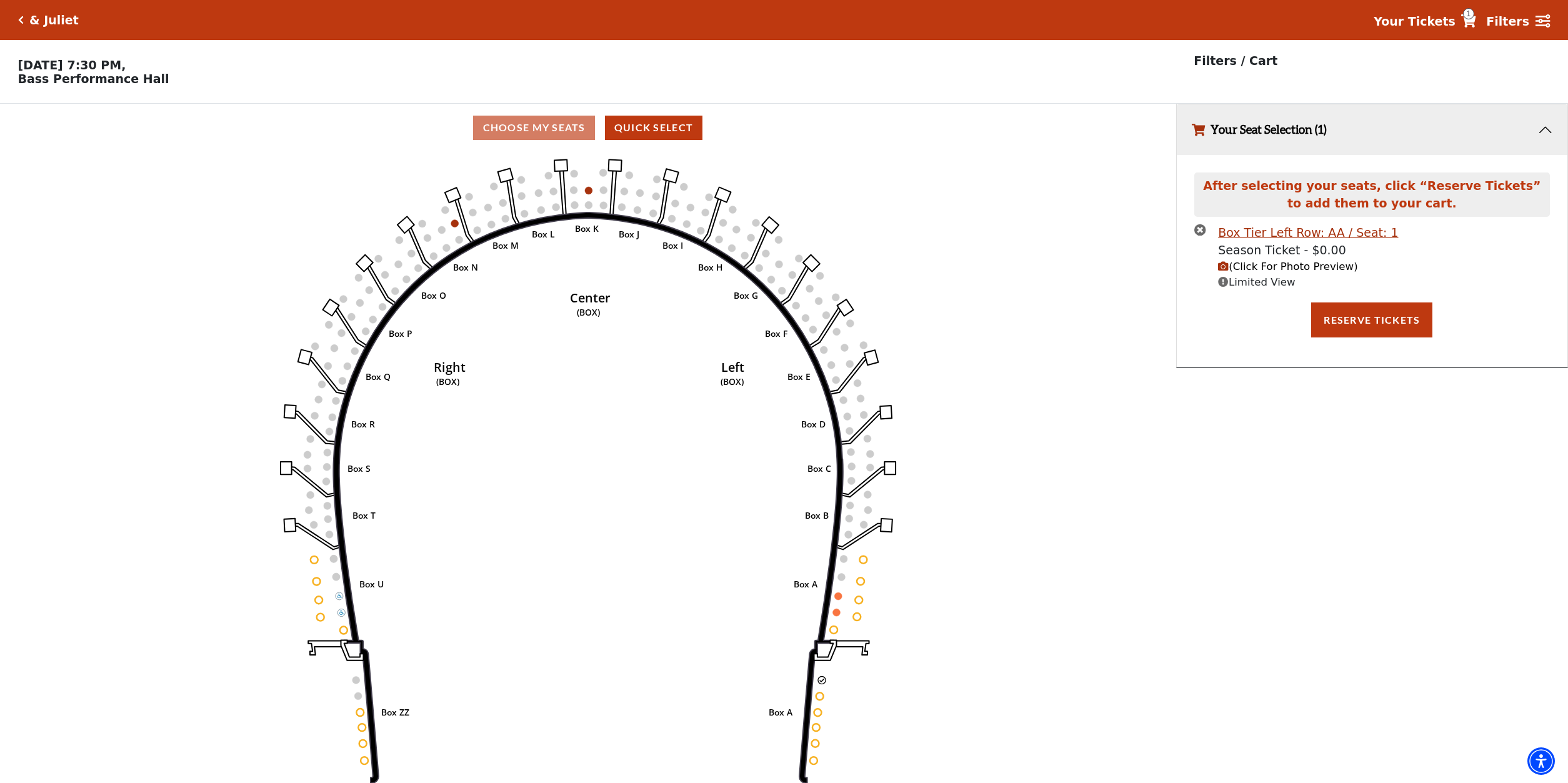
click at [820, 700] on circle at bounding box center [820, 695] width 7 height 7
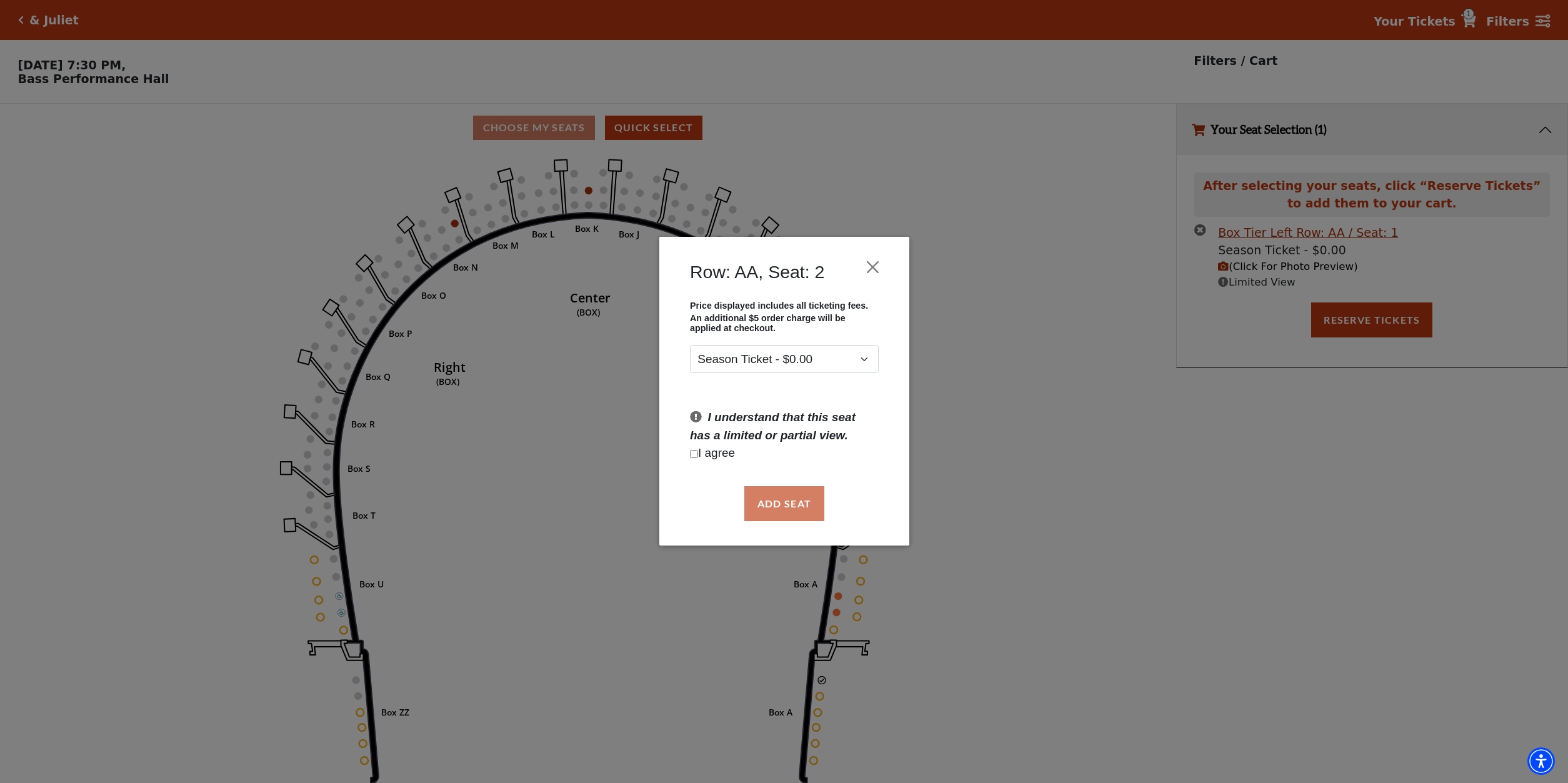
click at [704, 454] on p "I agree" at bounding box center [784, 454] width 189 height 18
click at [693, 454] on input "Checkbox field" at bounding box center [694, 454] width 8 height 8
checkbox input "true"
click at [762, 501] on button "Add Seat" at bounding box center [783, 504] width 80 height 35
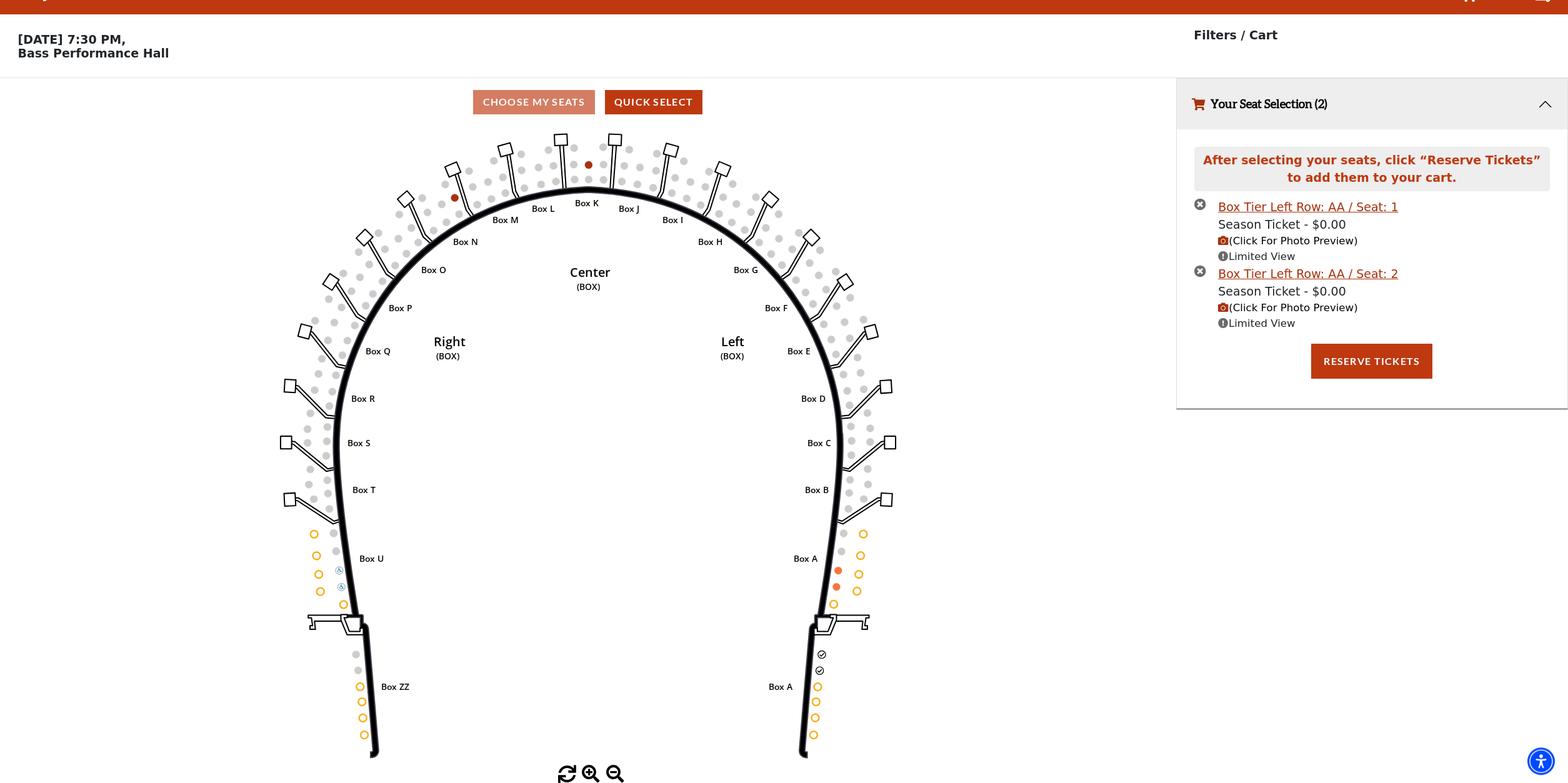
scroll to position [30, 0]
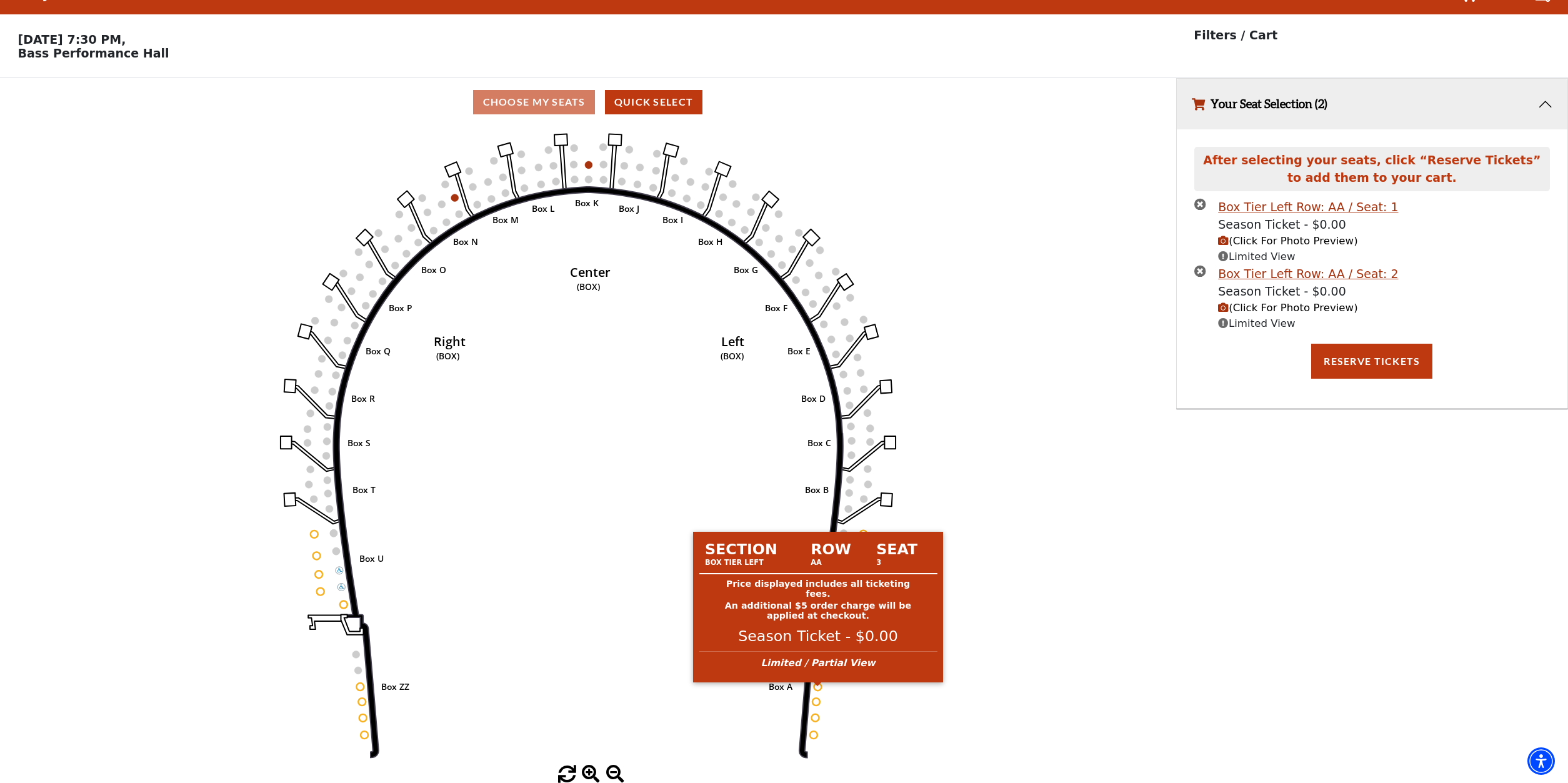
click at [818, 687] on circle at bounding box center [818, 686] width 7 height 7
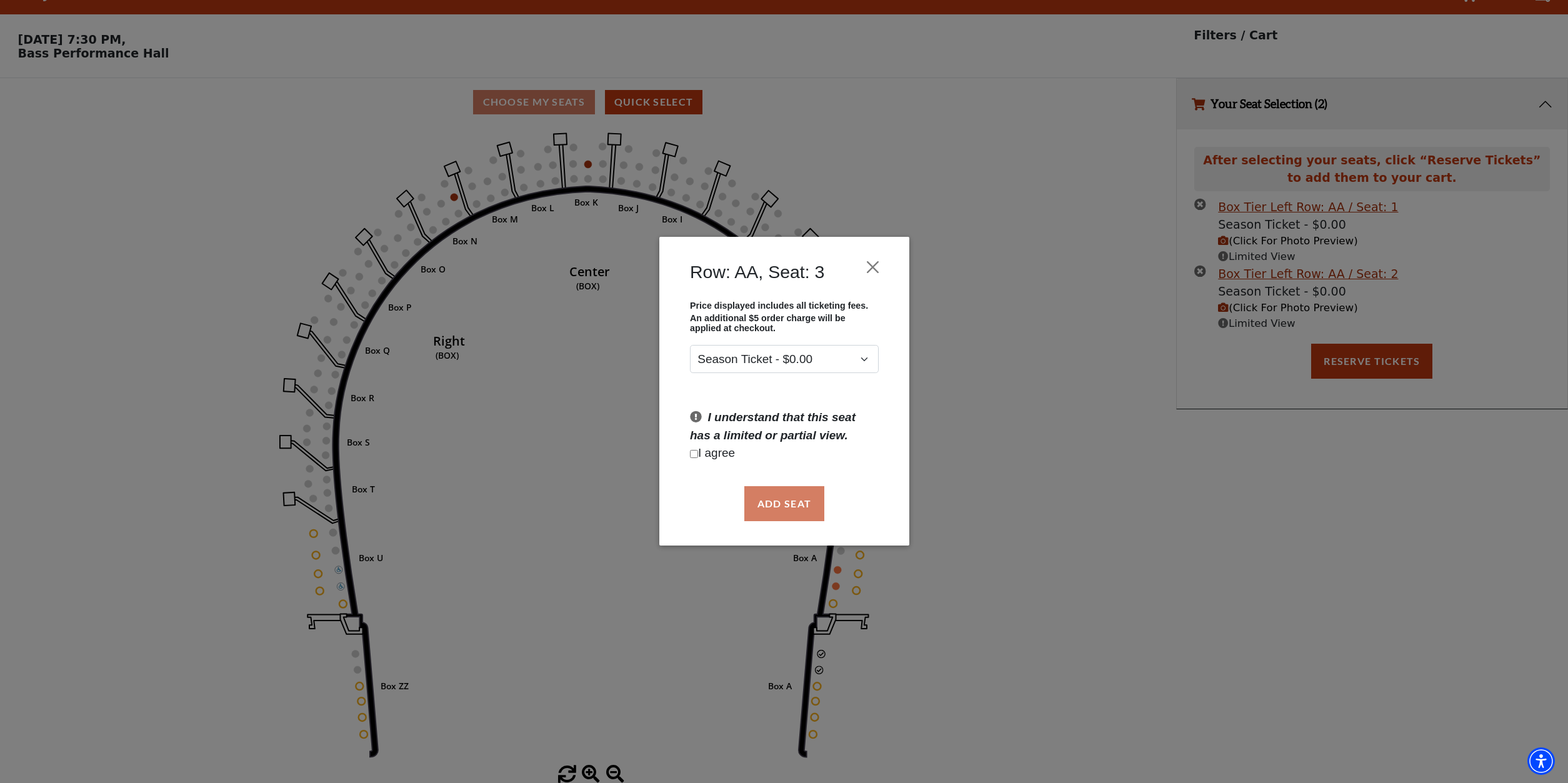
click at [692, 451] on p "I agree" at bounding box center [784, 454] width 189 height 18
click at [696, 457] on input "Checkbox field" at bounding box center [694, 454] width 8 height 8
checkbox input "true"
click at [749, 500] on button "Add Seat" at bounding box center [783, 504] width 80 height 35
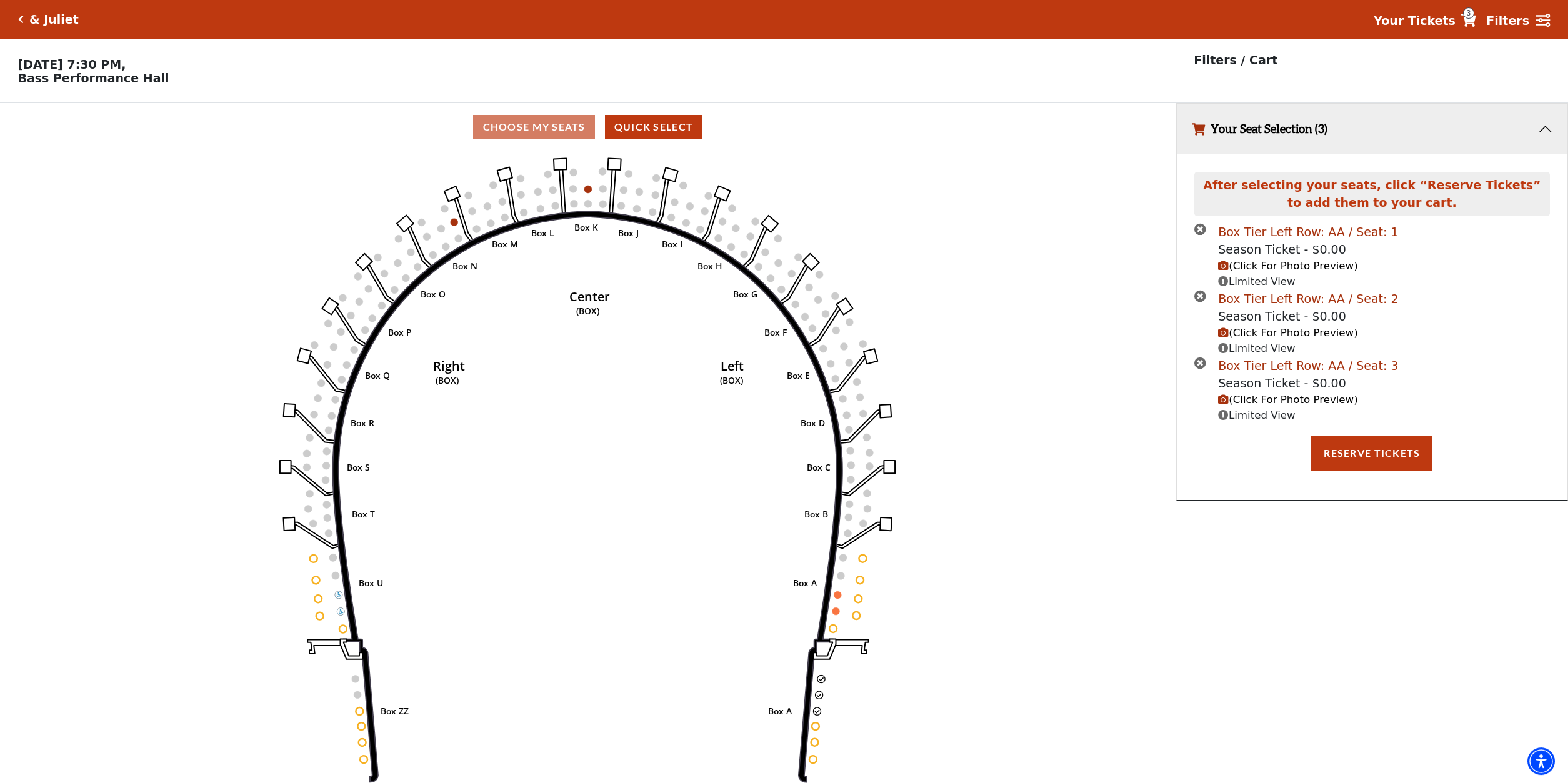
scroll to position [0, 0]
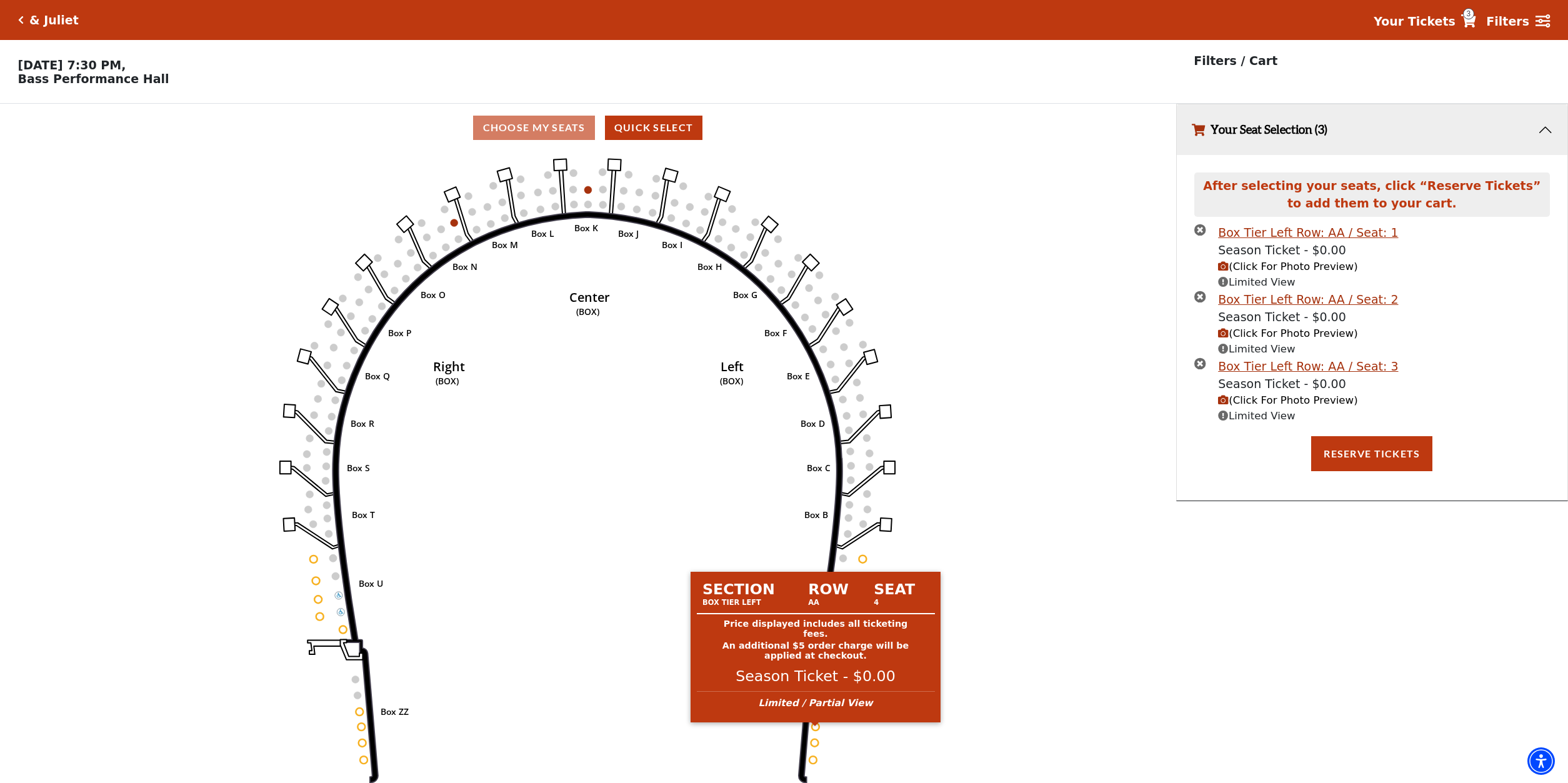
click at [816, 729] on circle at bounding box center [815, 726] width 7 height 7
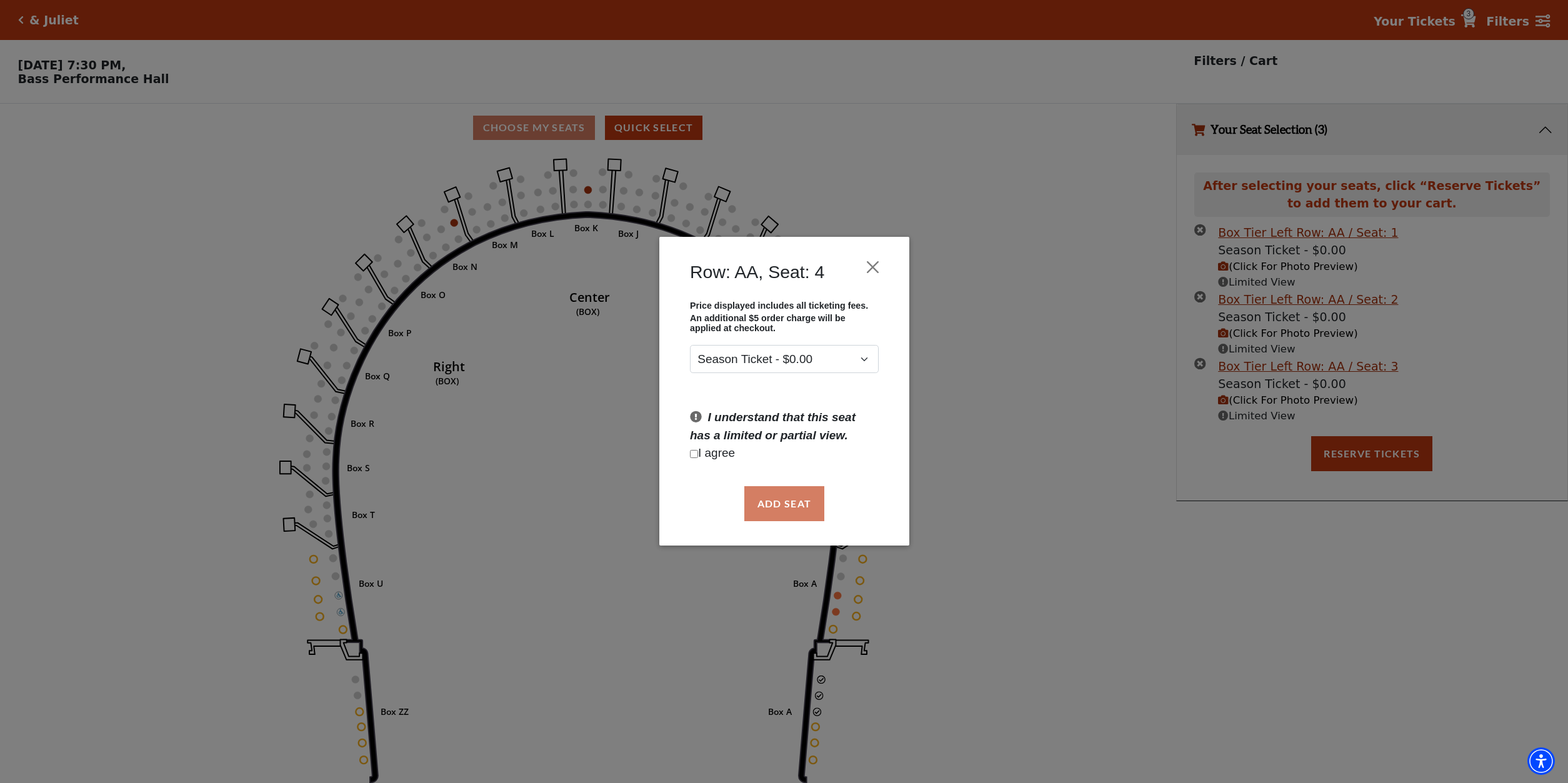
click at [690, 454] on input "Checkbox field" at bounding box center [694, 454] width 8 height 8
checkbox input "true"
click at [767, 498] on button "Add Seat" at bounding box center [783, 504] width 80 height 35
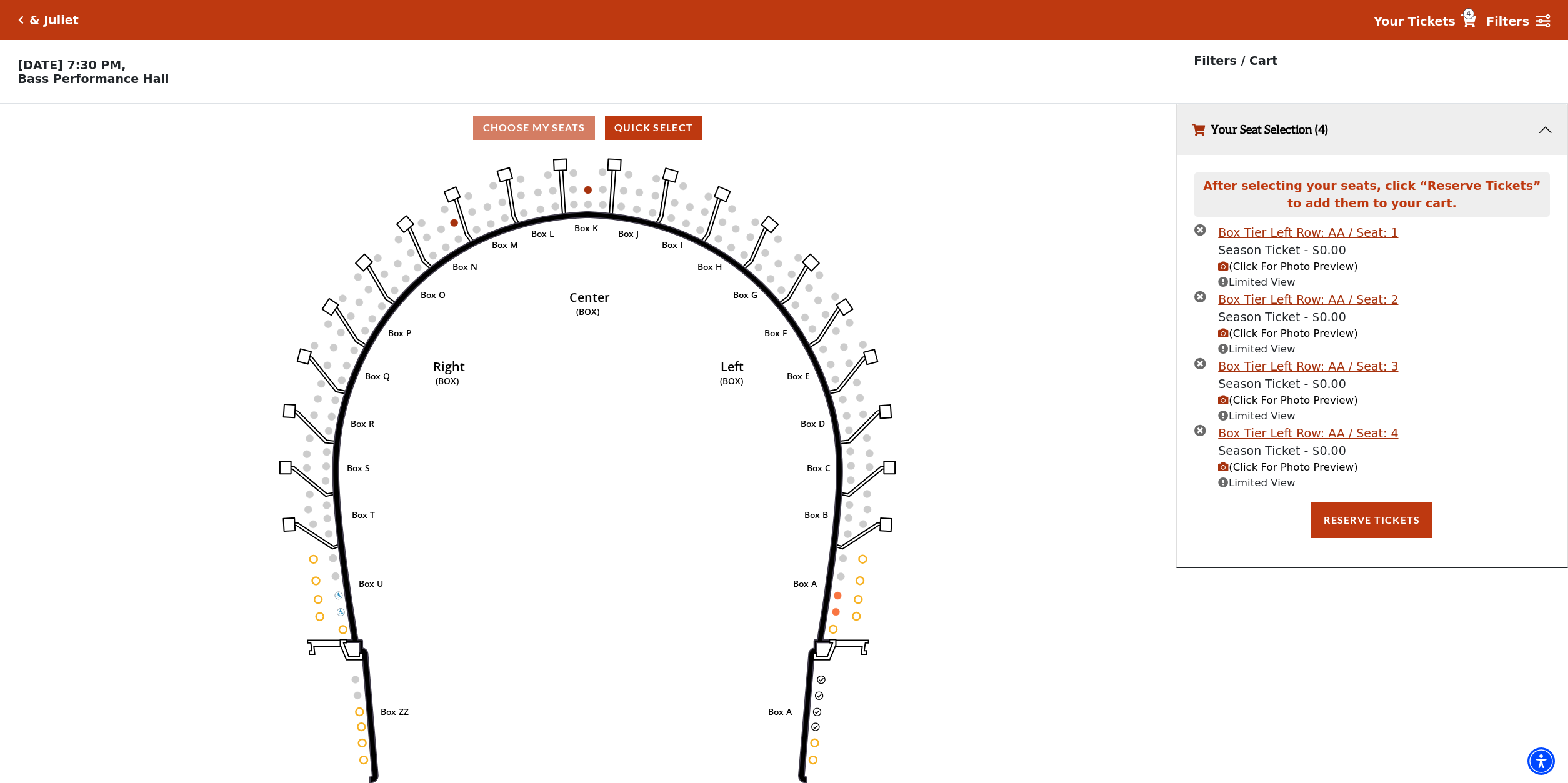
click at [1249, 471] on span "(Click For Photo Preview)" at bounding box center [1287, 467] width 139 height 12
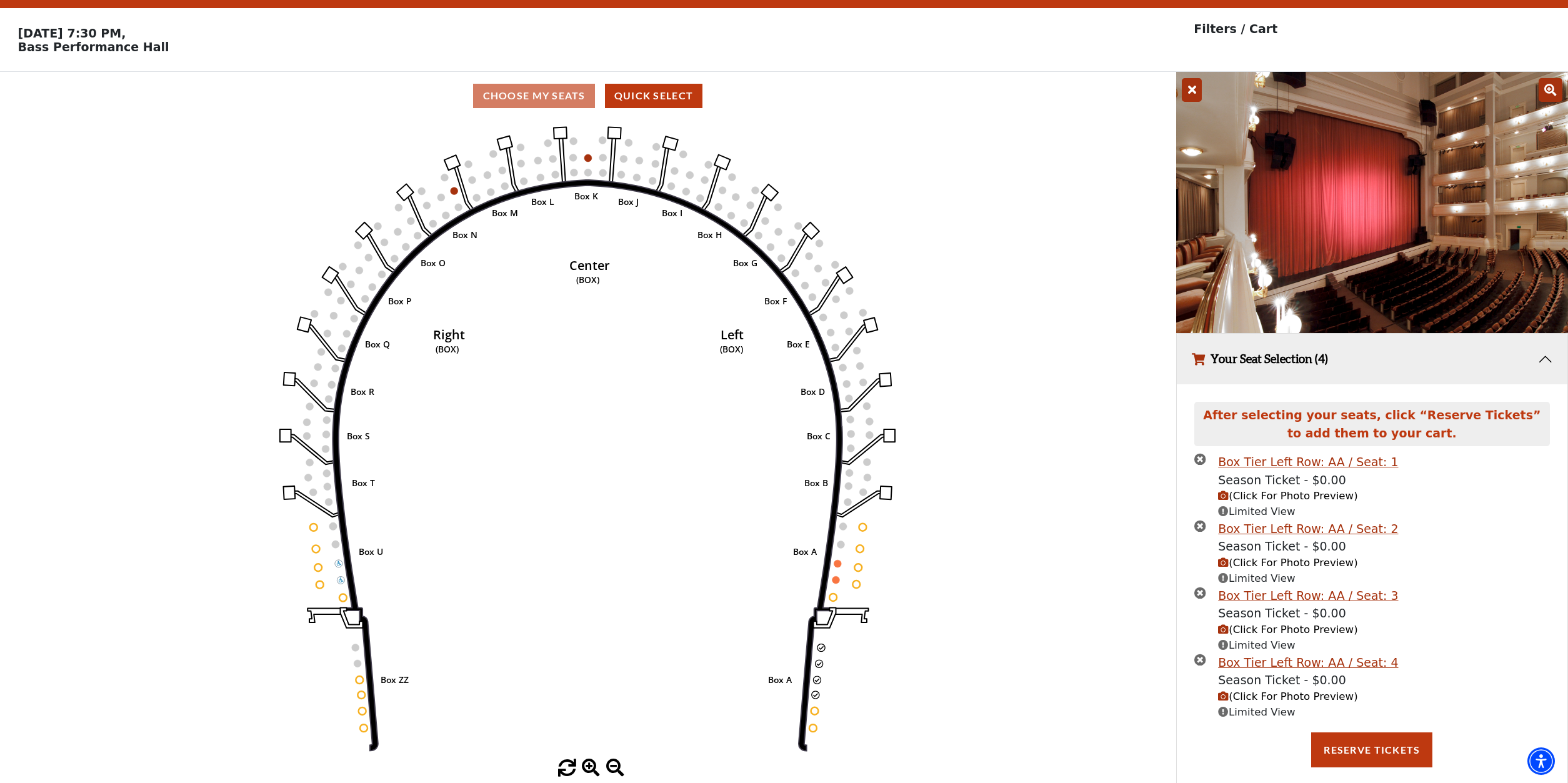
scroll to position [51, 0]
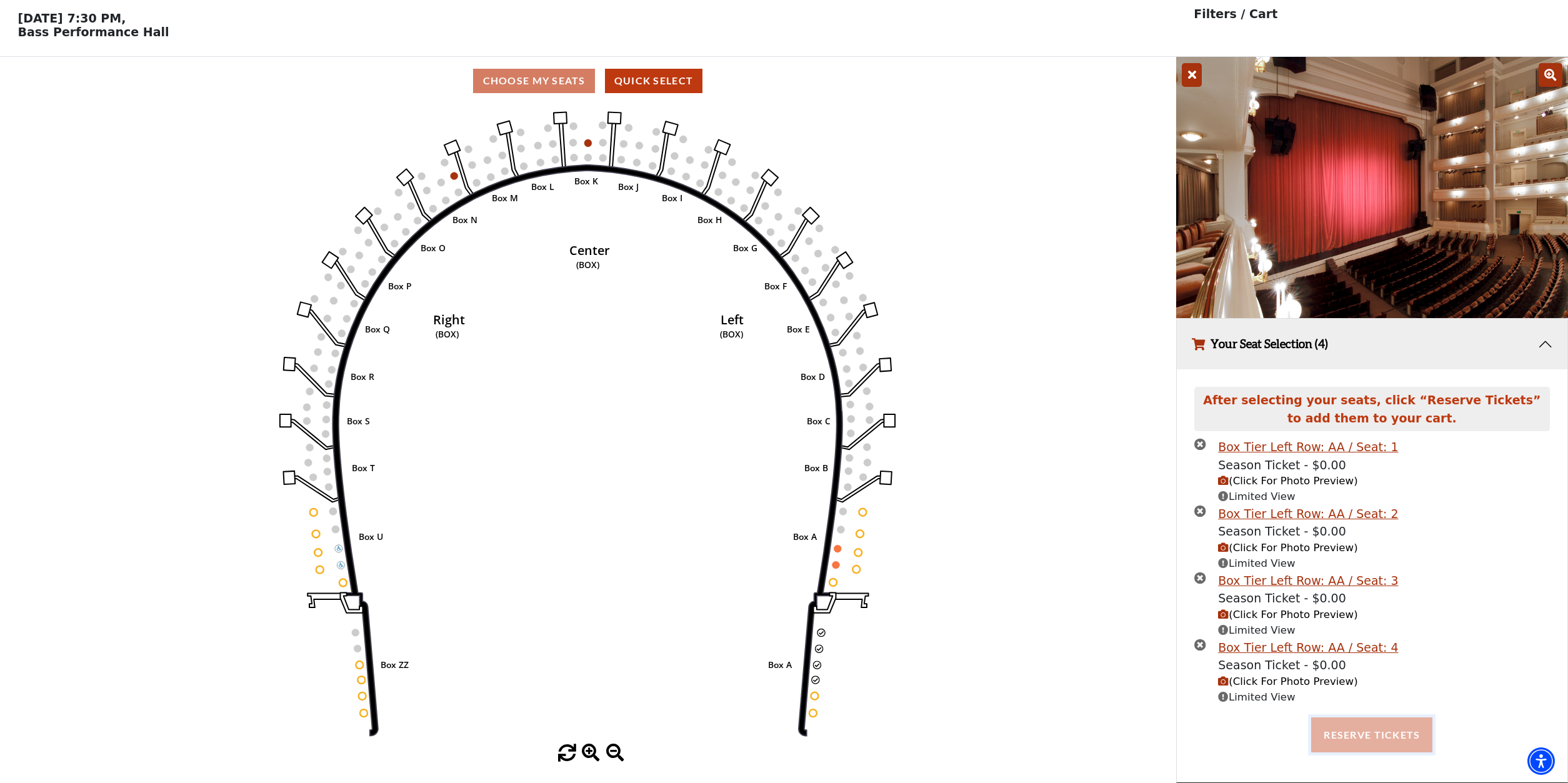
click at [1373, 734] on button "Reserve Tickets" at bounding box center [1372, 735] width 121 height 35
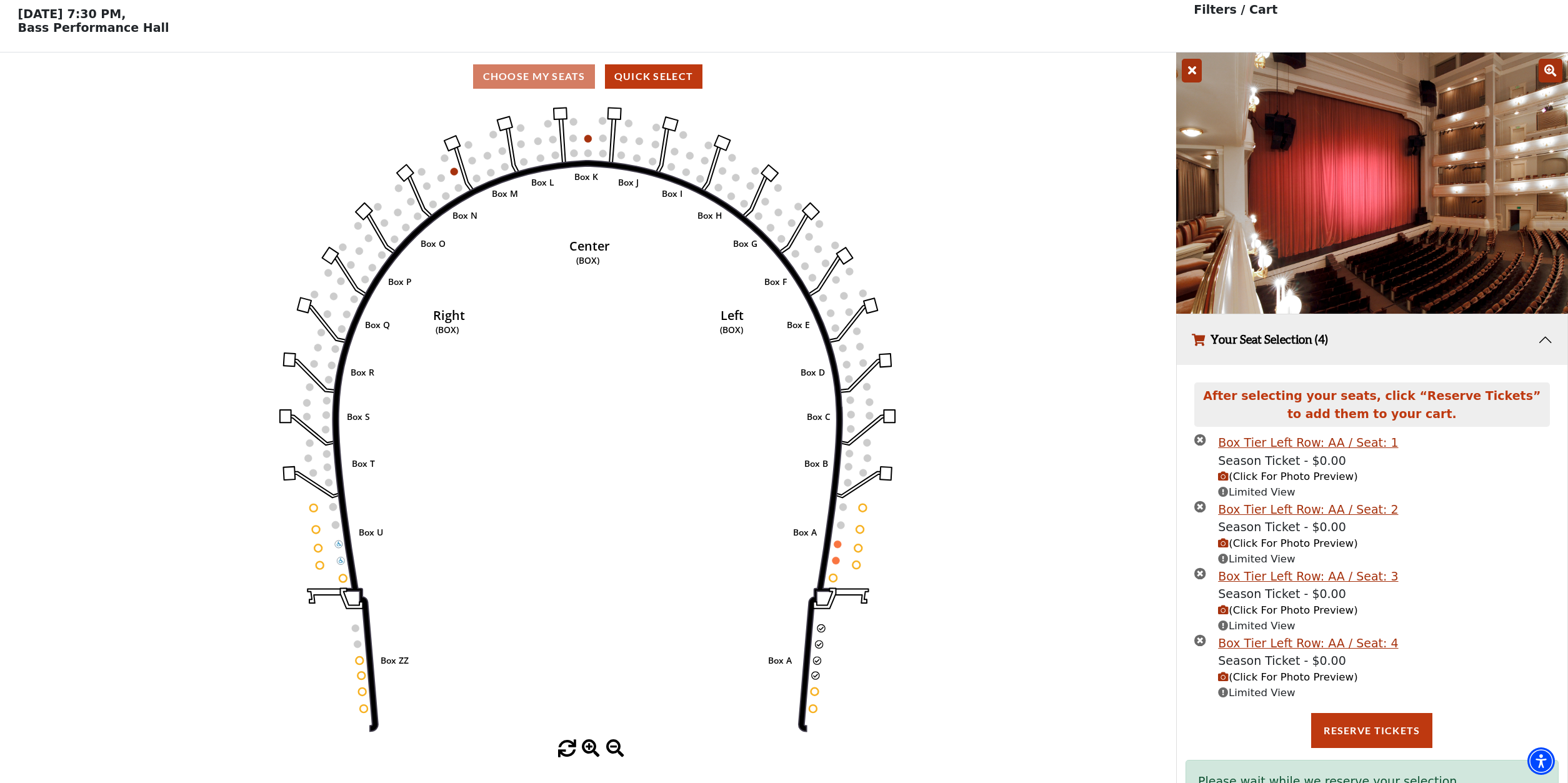
scroll to position [106, 0]
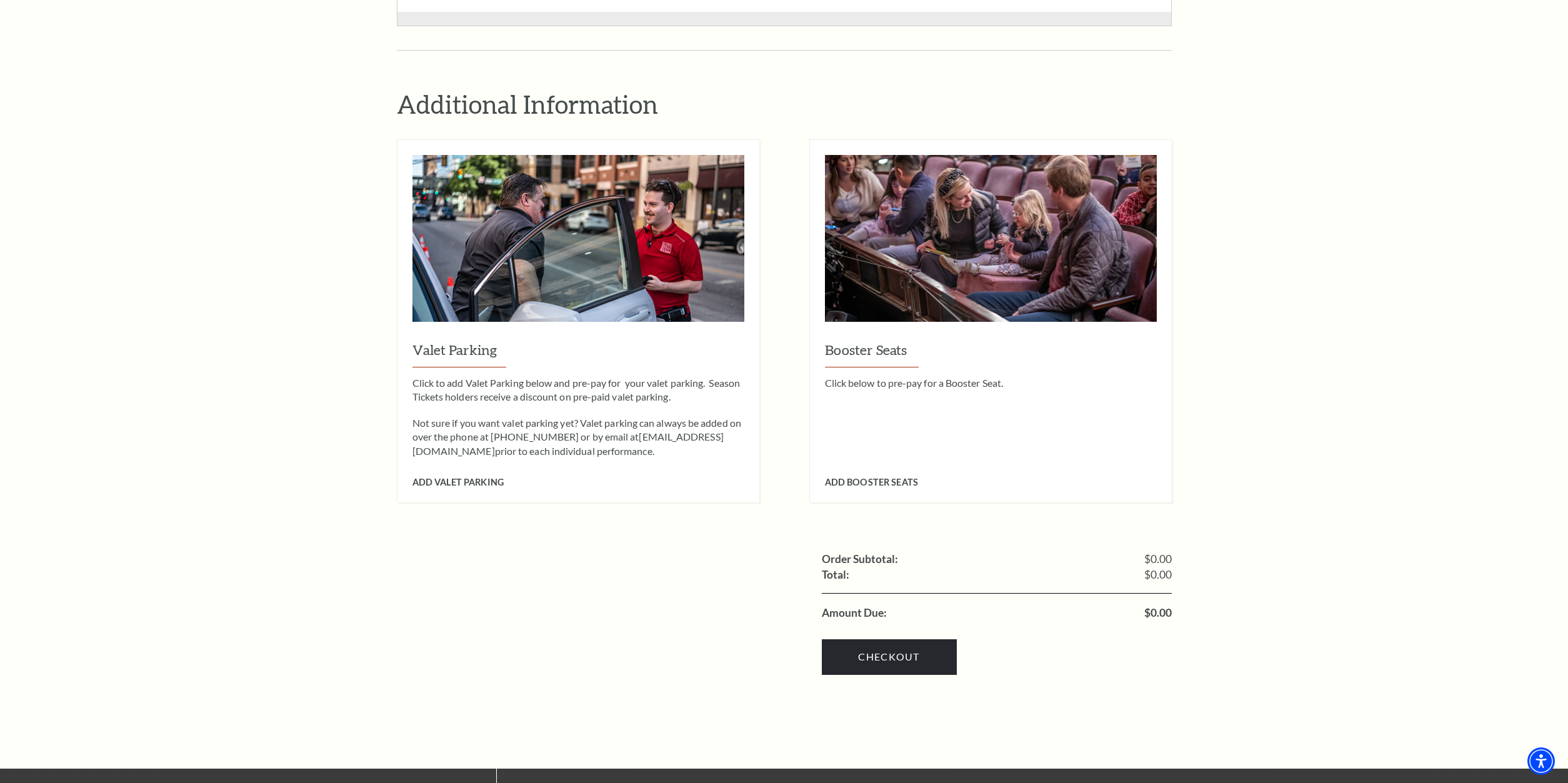
scroll to position [1495, 0]
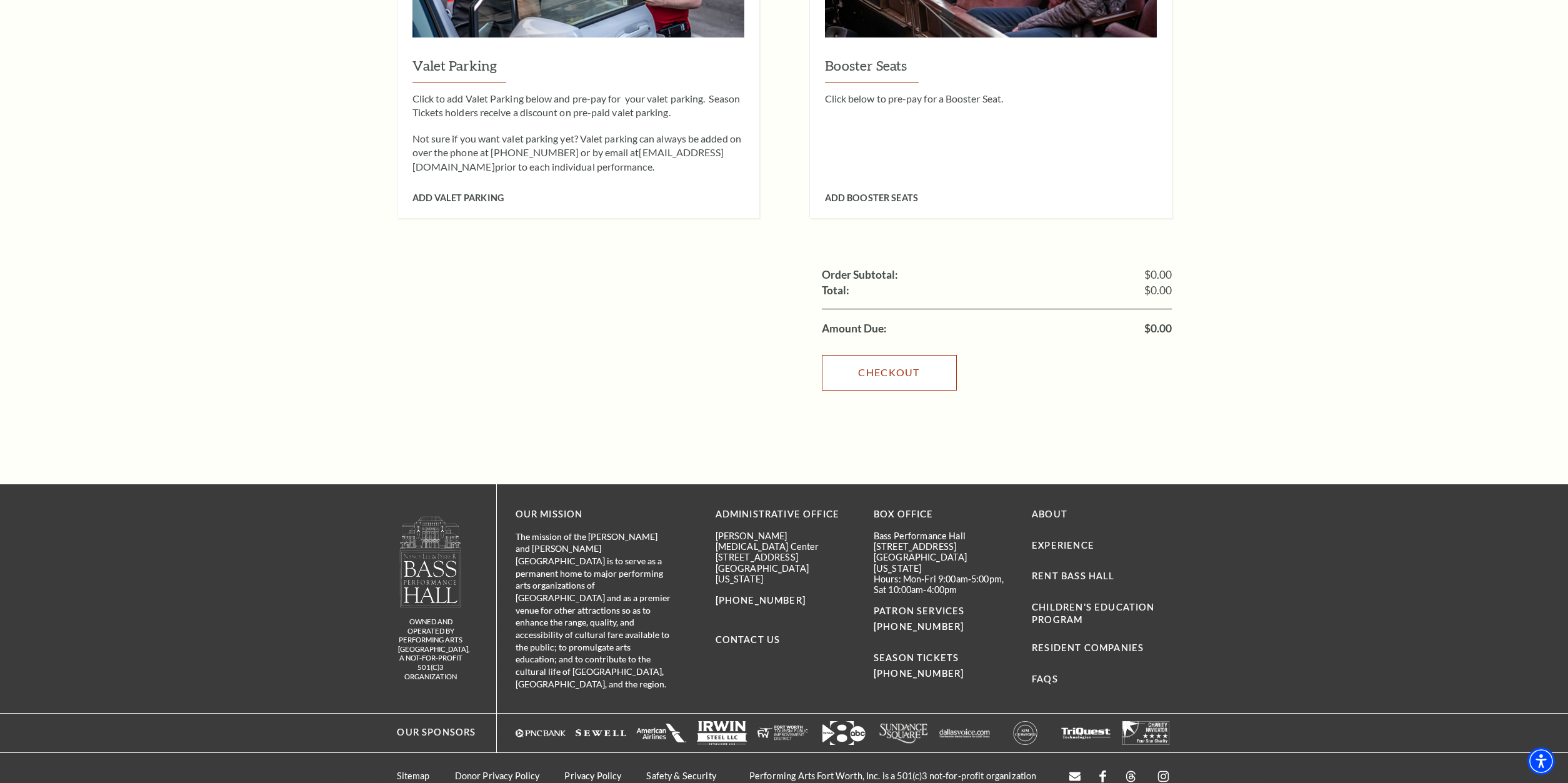
click at [925, 361] on link "Checkout" at bounding box center [889, 372] width 135 height 35
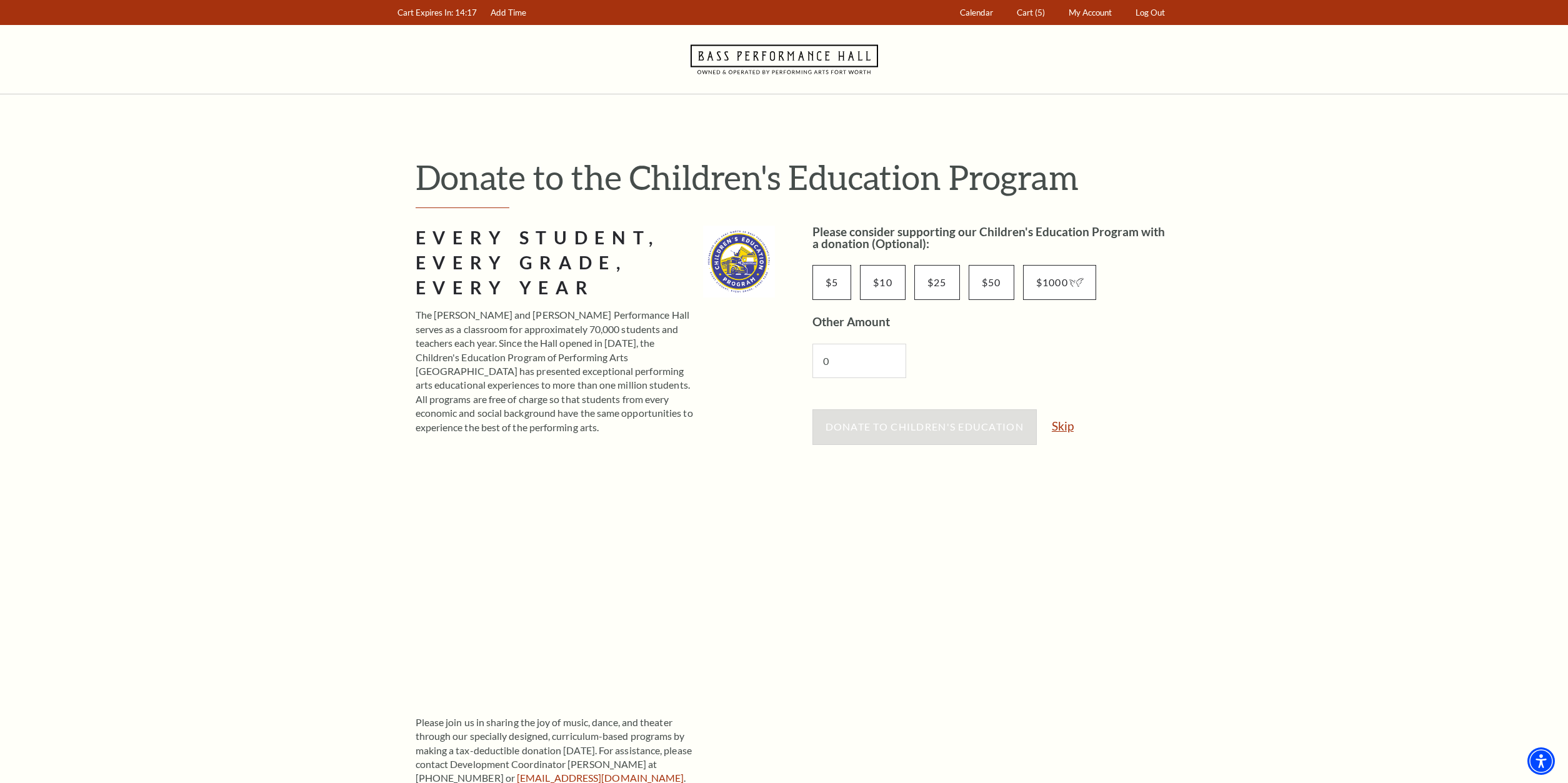
click at [1064, 424] on link "Skip" at bounding box center [1063, 426] width 22 height 12
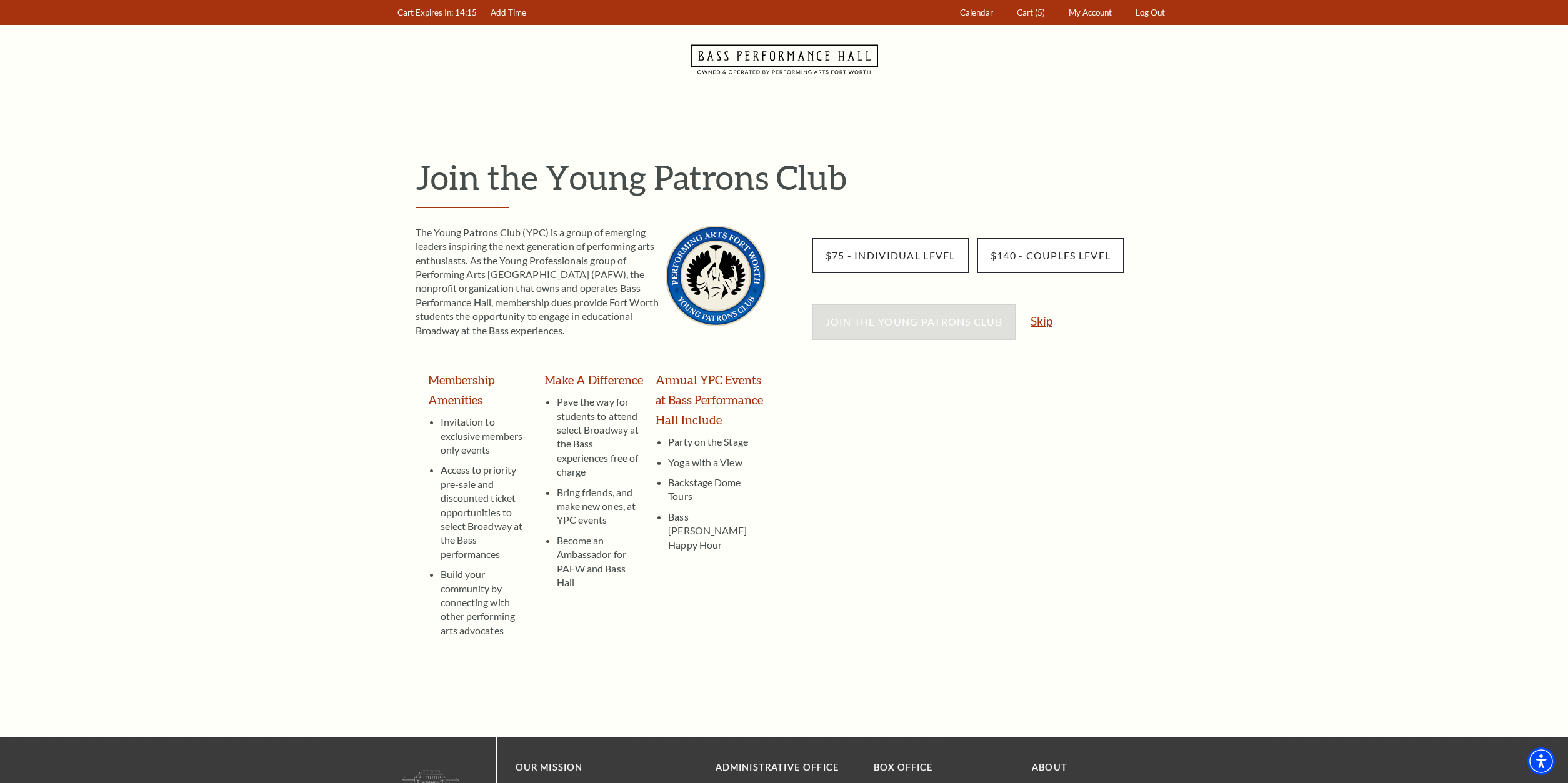
click at [1035, 319] on link "Skip" at bounding box center [1041, 321] width 22 height 12
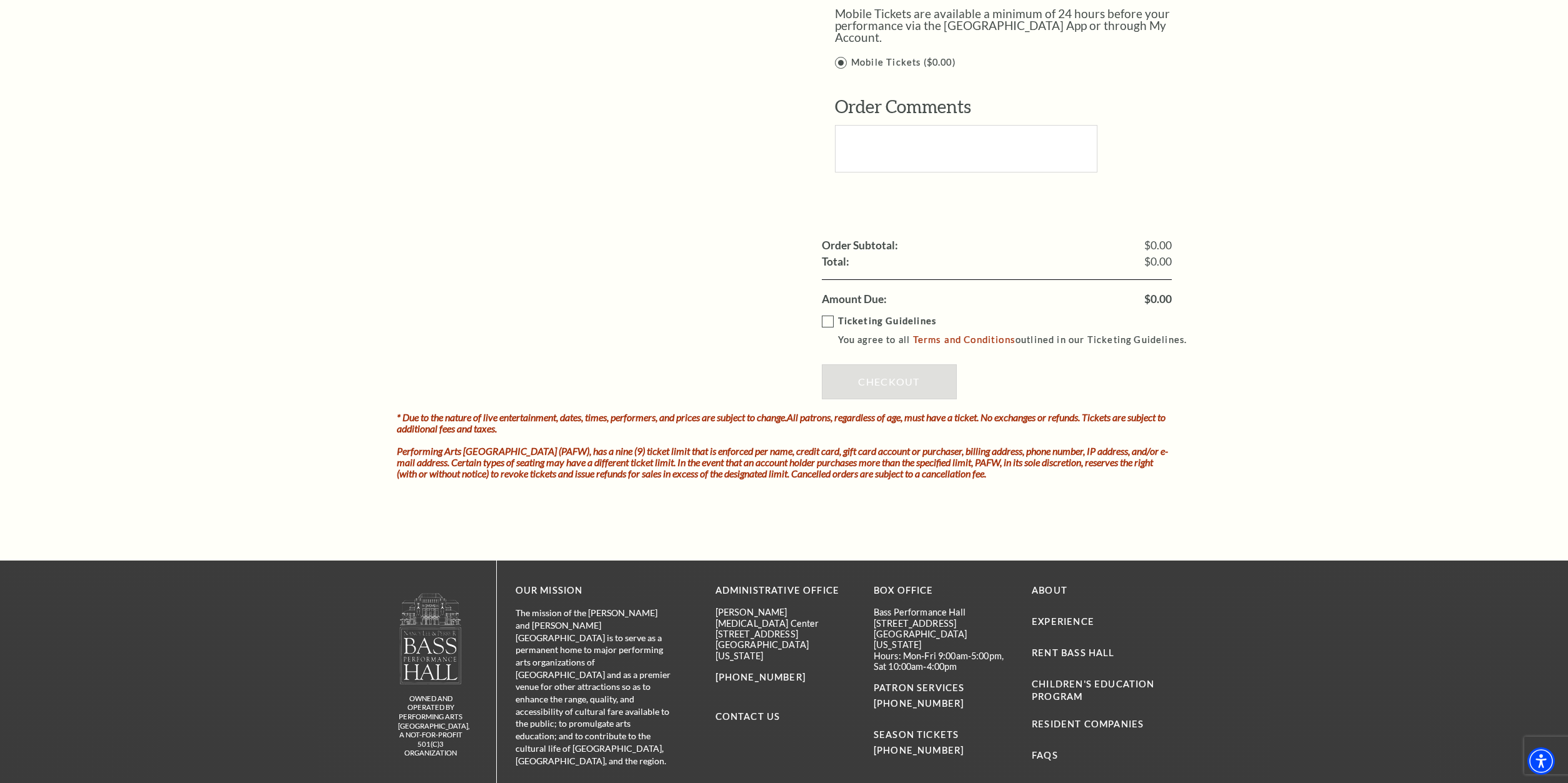
scroll to position [1338, 0]
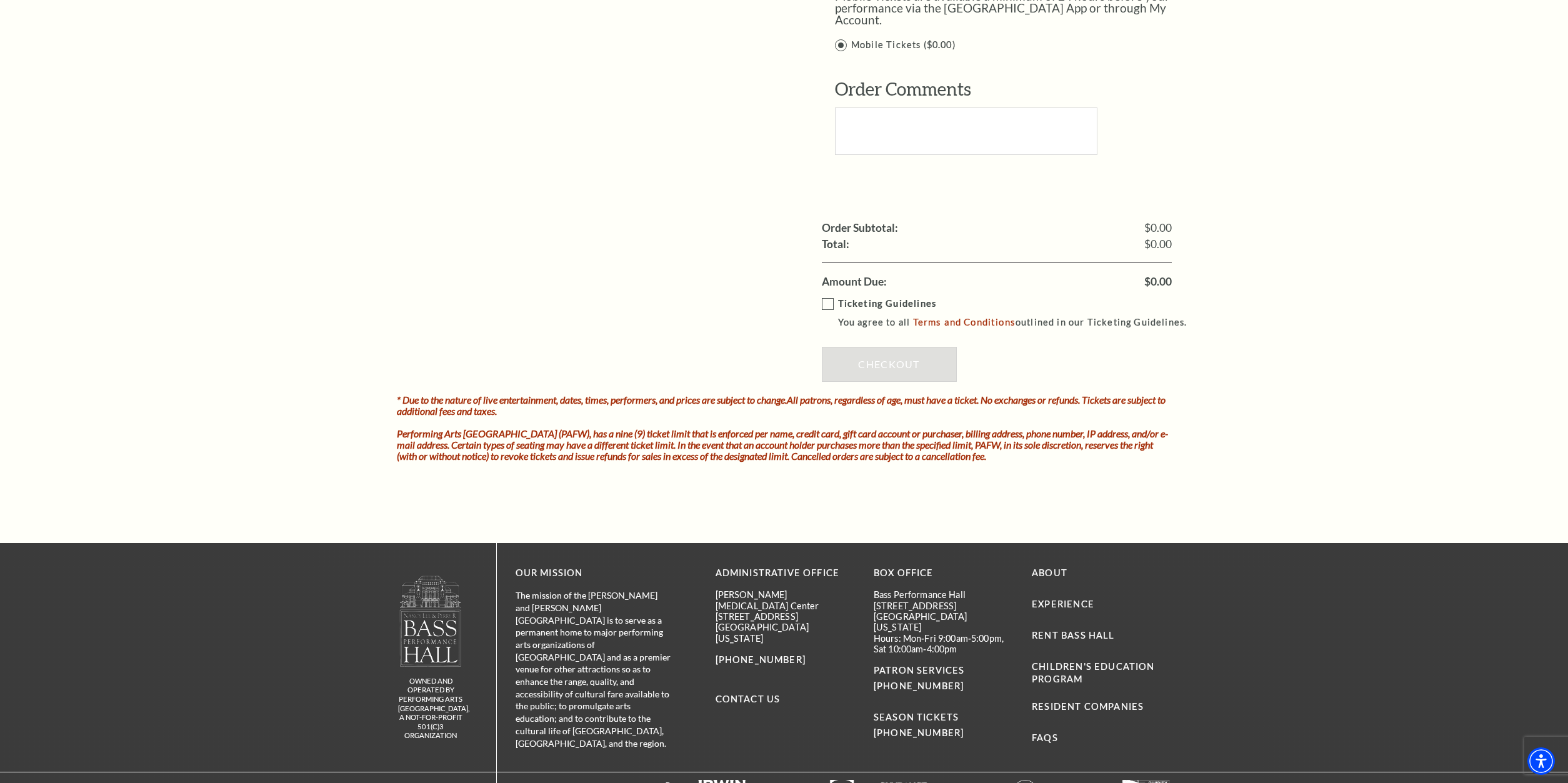
click at [830, 296] on label "Ticketing Guidelines You agree to all Terms and Conditions outlined in our Tick…" at bounding box center [1010, 313] width 377 height 34
click at [0, 0] on input "Ticketing Guidelines You agree to all Terms and Conditions outlined in our Tick…" at bounding box center [0, 0] width 0 height 0
click at [851, 347] on link "Checkout" at bounding box center [889, 364] width 135 height 35
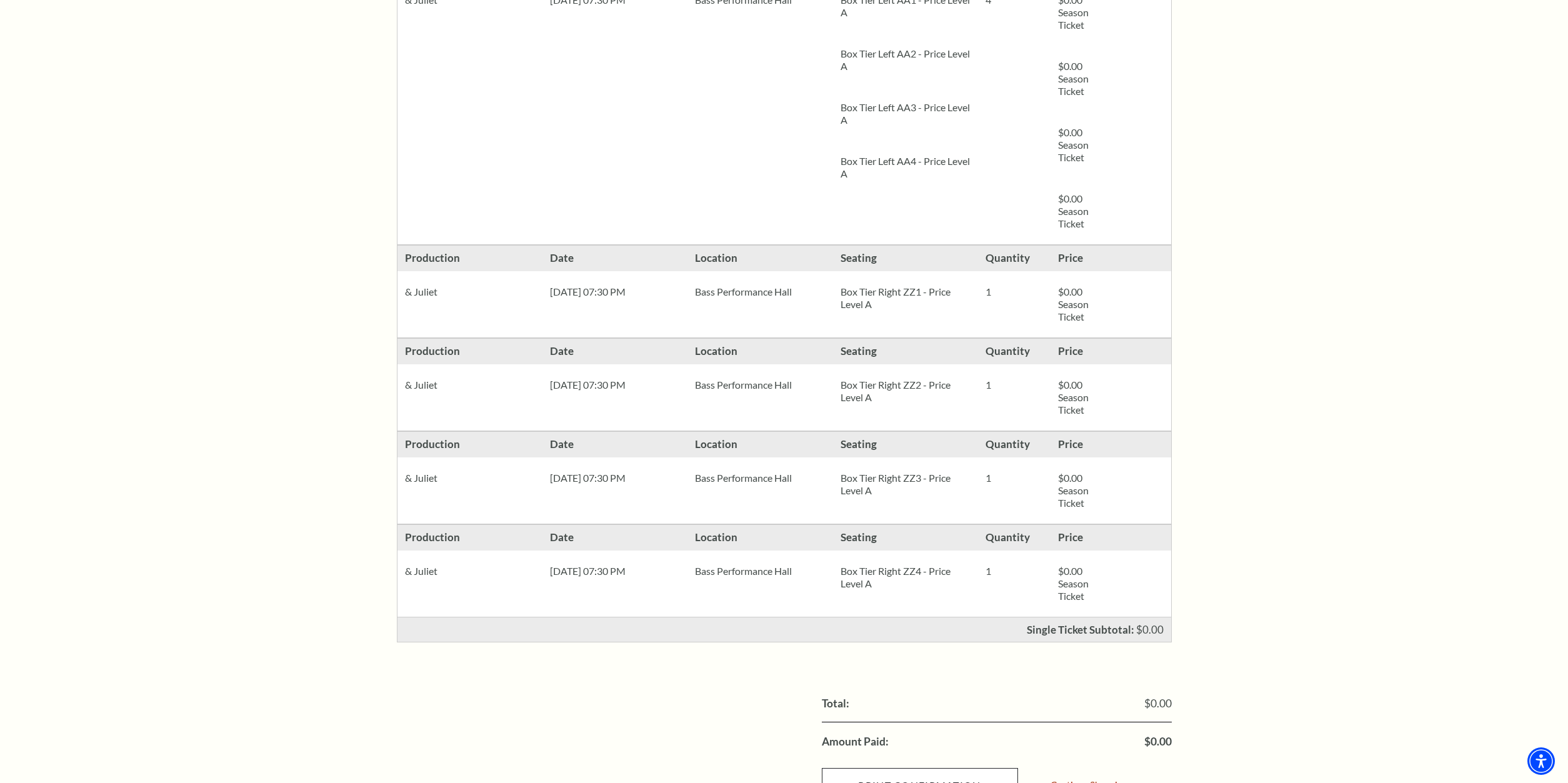
scroll to position [809, 0]
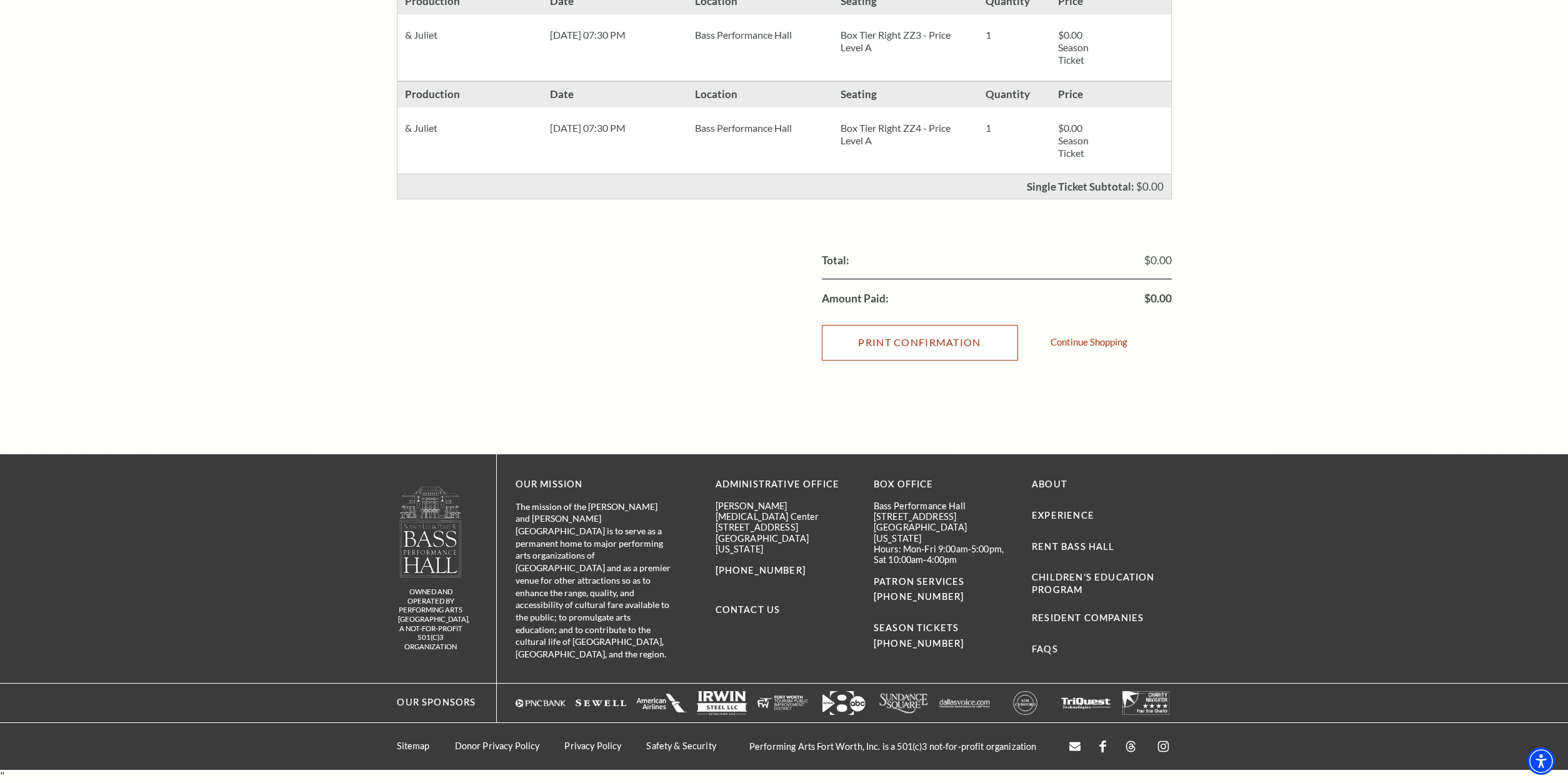
click at [862, 345] on input "Print Confirmation" at bounding box center [919, 342] width 196 height 35
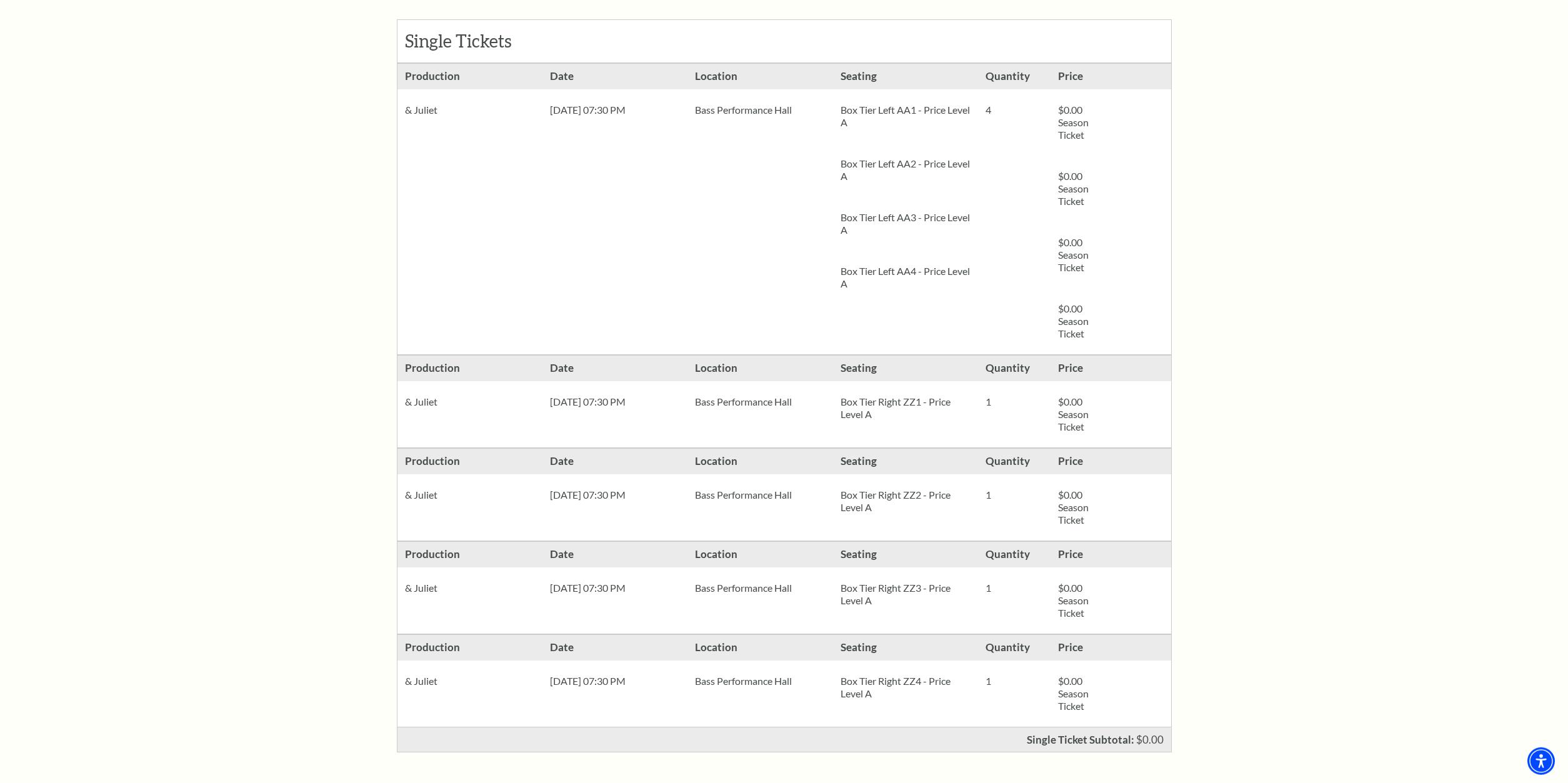
scroll to position [255, 0]
click at [1220, 339] on div "Order Confirmation Single Tickets Production 4 $0.00 Season Ticket $0.00" at bounding box center [784, 422] width 1568 height 1165
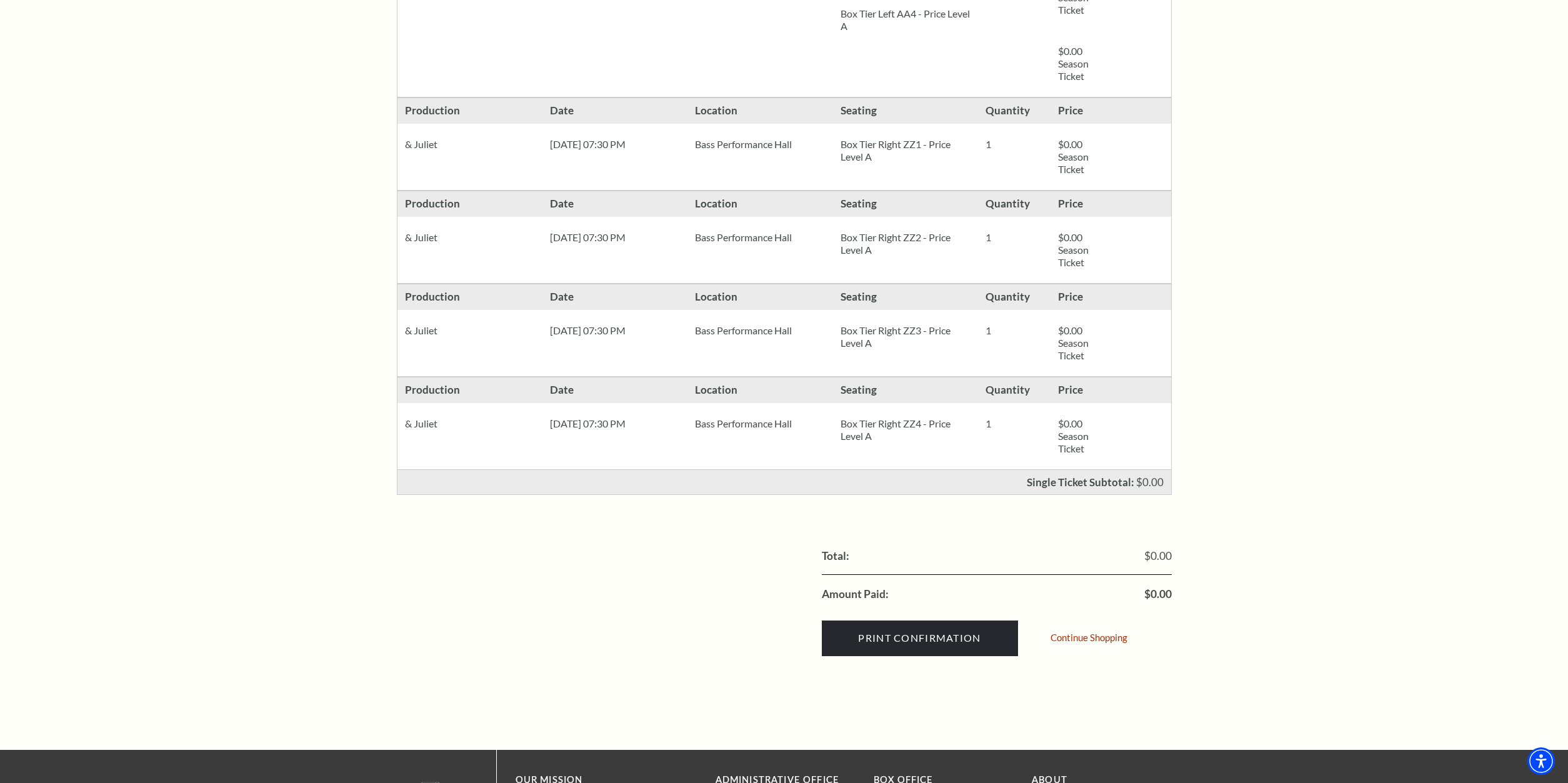
scroll to position [0, 0]
